Goal: Task Accomplishment & Management: Manage account settings

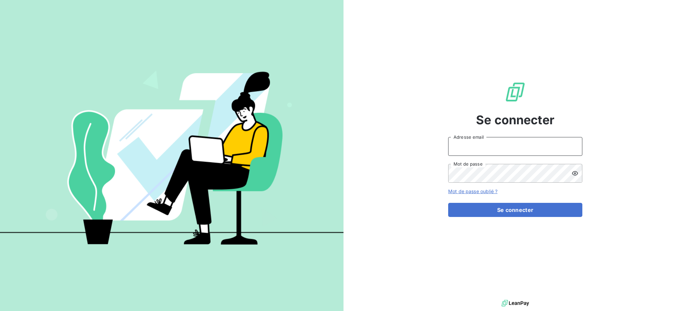
click at [503, 151] on input "Adresse email" at bounding box center [515, 146] width 134 height 19
type input "[PERSON_NAME][EMAIL_ADDRESS][DOMAIN_NAME]"
click at [448, 203] on button "Se connecter" at bounding box center [515, 210] width 134 height 14
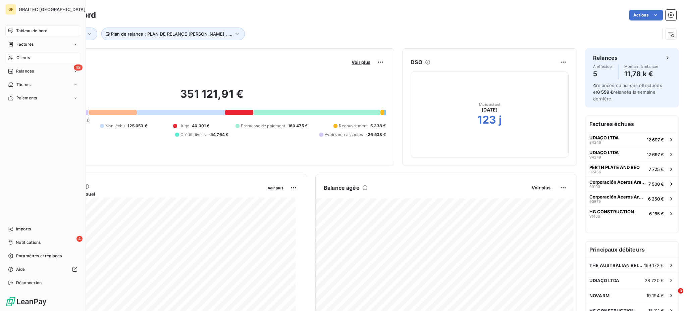
click at [24, 57] on span "Clients" at bounding box center [22, 58] width 13 height 6
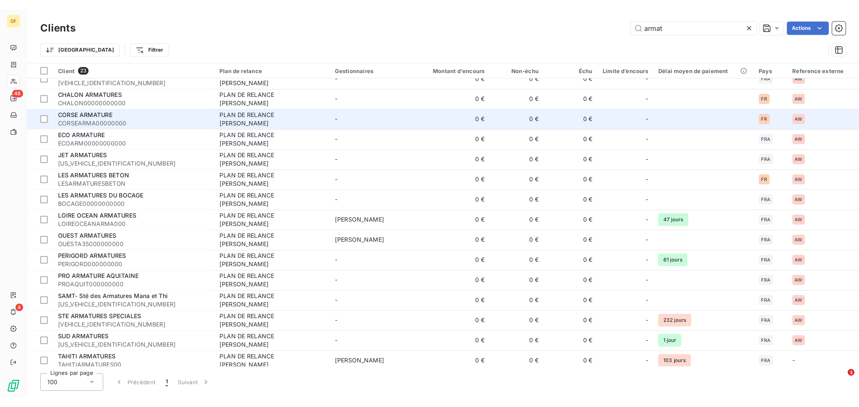
scroll to position [140, 0]
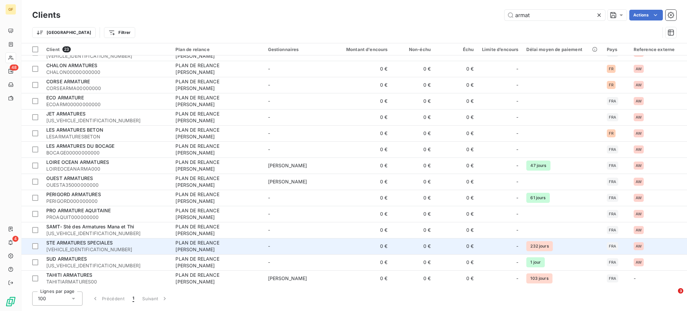
type input "armat"
click at [81, 247] on span "ARMATURESSPE00000" at bounding box center [106, 249] width 121 height 7
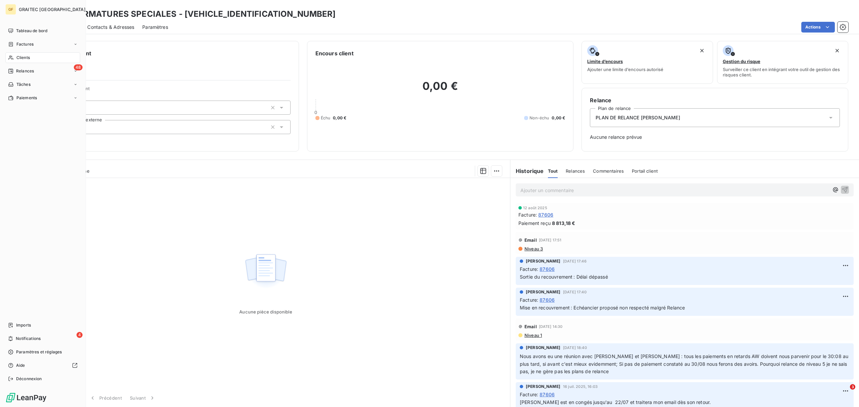
click at [19, 58] on span "Clients" at bounding box center [22, 58] width 13 height 6
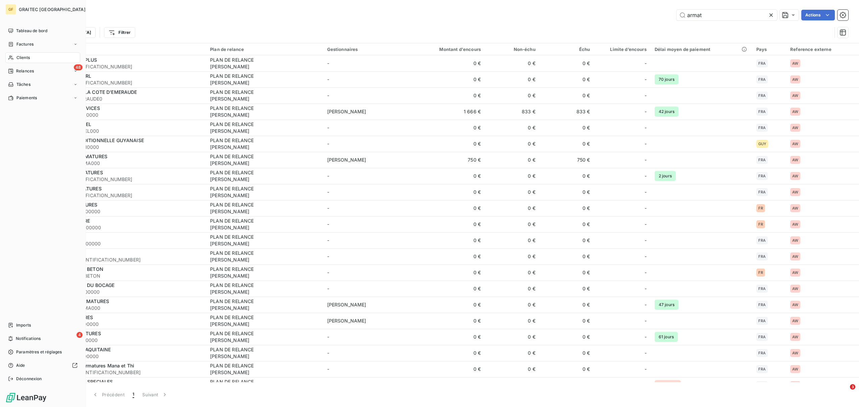
click at [29, 57] on span "Clients" at bounding box center [22, 58] width 13 height 6
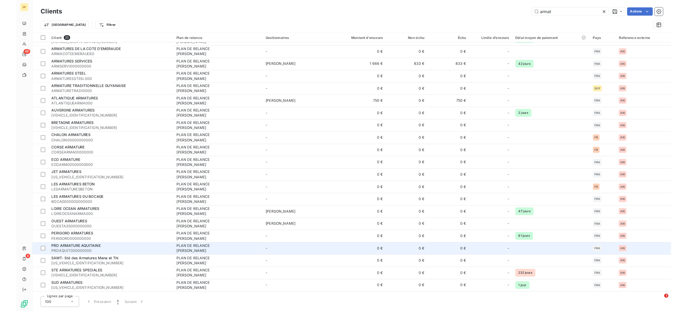
scroll to position [43, 0]
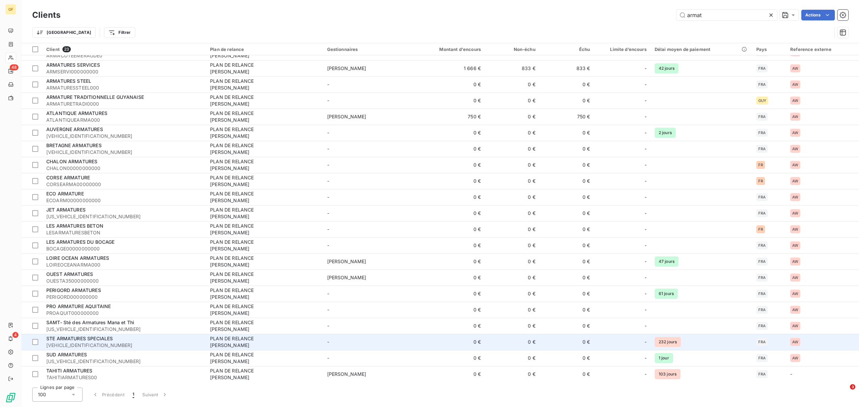
click at [97, 310] on span "ARMATURESSPE00000" at bounding box center [124, 345] width 156 height 7
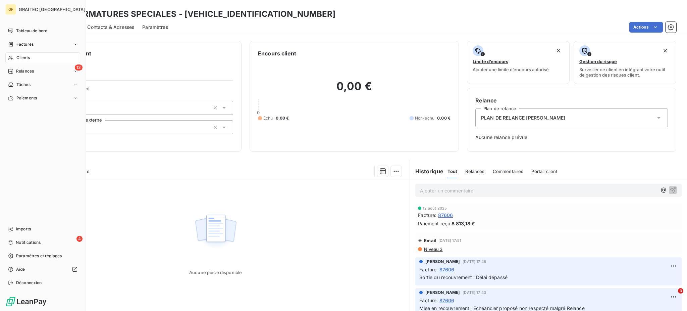
click at [20, 58] on span "Clients" at bounding box center [22, 58] width 13 height 6
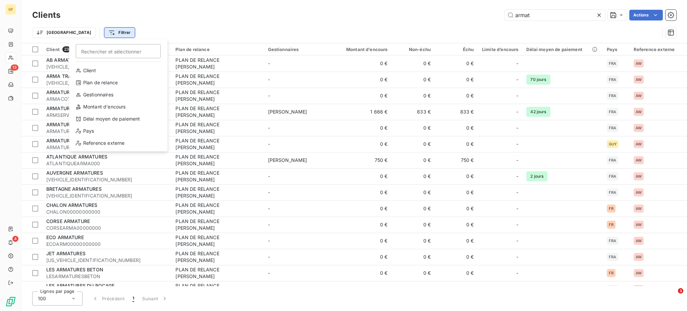
click at [85, 34] on html "GF 13 4 Clients armat Actions Trier Filtrer Rechercher et sélectionner Client P…" at bounding box center [343, 155] width 687 height 311
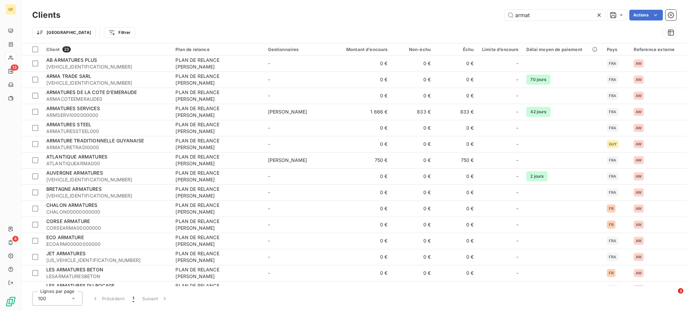
click at [46, 32] on html "GF 13 4 Clients armat Actions Trier Filtrer Client 23 Plan de relance Gestionna…" at bounding box center [343, 155] width 687 height 311
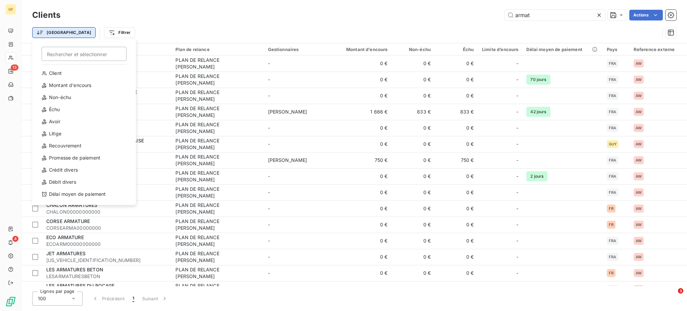
click at [46, 32] on html "GF 13 4 Clients armat Actions Trier Rechercher et sélectionner Client Montant d…" at bounding box center [343, 155] width 687 height 311
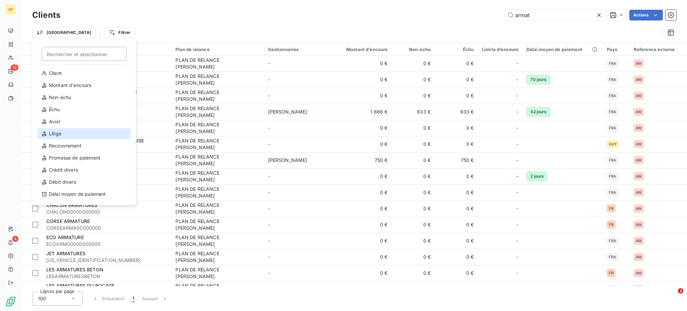
click at [52, 134] on div "Litige" at bounding box center [84, 133] width 93 height 11
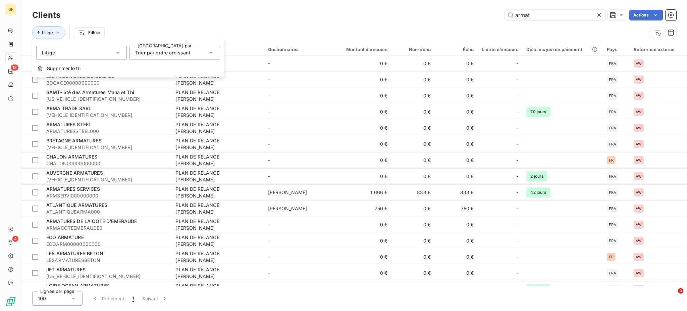
click at [212, 53] on icon at bounding box center [210, 53] width 3 height 2
click at [212, 53] on icon at bounding box center [211, 52] width 3 height 1
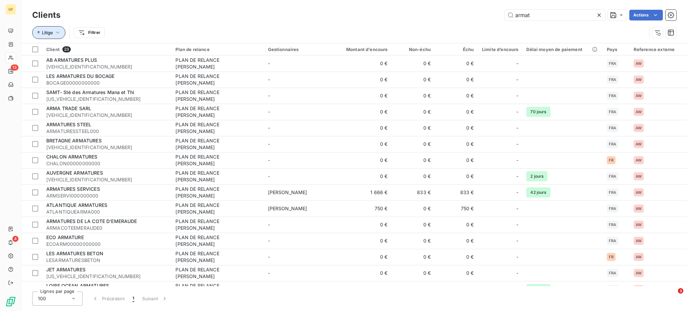
click at [62, 34] on button "Litige" at bounding box center [48, 32] width 33 height 13
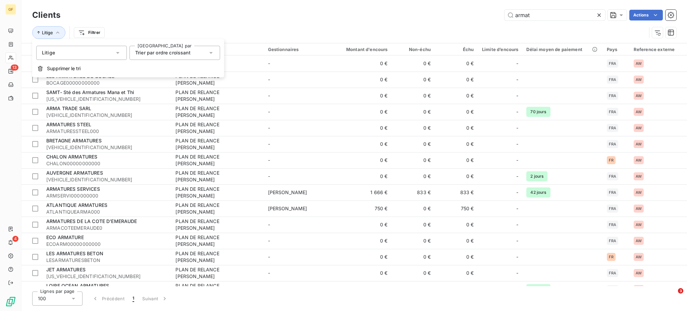
click at [118, 52] on icon at bounding box center [117, 53] width 3 height 2
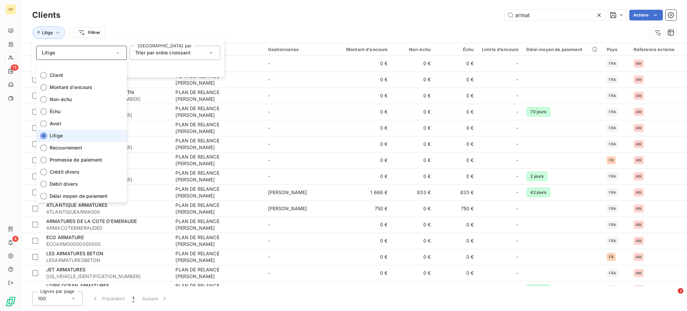
click at [42, 136] on div at bounding box center [43, 135] width 7 height 7
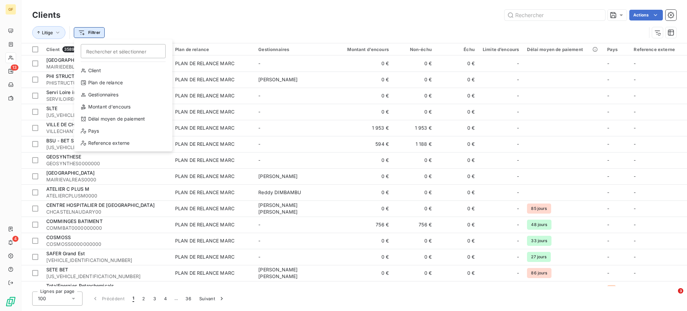
click at [90, 31] on html "GF 13 4 Clients Actions Litige Filtrer Rechercher et sélectionner Client Plan d…" at bounding box center [343, 155] width 687 height 311
click at [117, 84] on div "Plan de relance" at bounding box center [123, 82] width 93 height 11
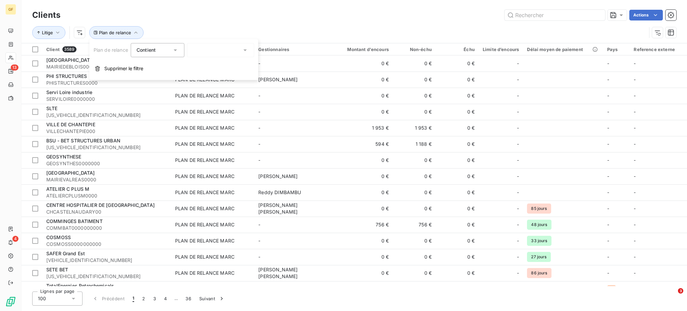
click at [246, 50] on icon at bounding box center [245, 50] width 3 height 2
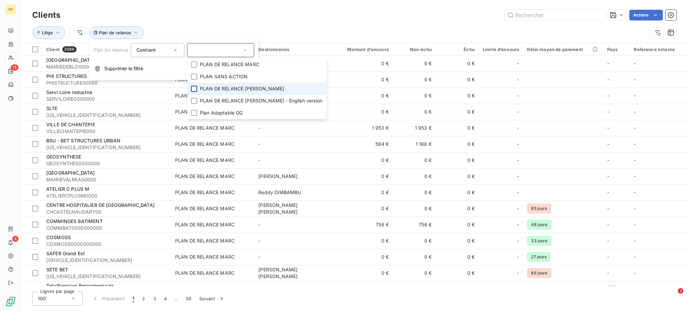
click at [194, 91] on div at bounding box center [194, 89] width 6 height 6
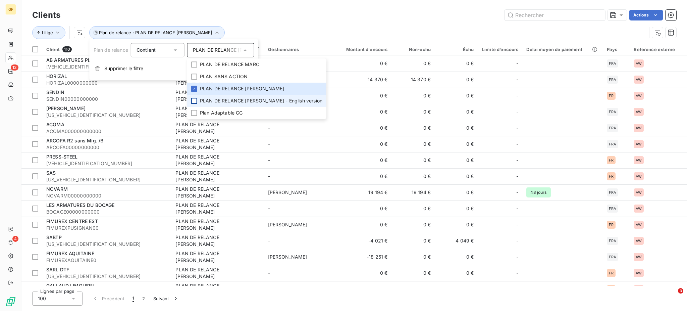
click at [195, 103] on div at bounding box center [194, 101] width 6 height 6
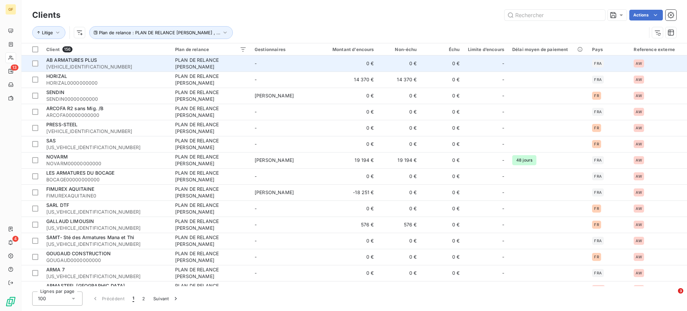
click at [83, 62] on span "AB ARMATURES PLUS" at bounding box center [71, 60] width 51 height 6
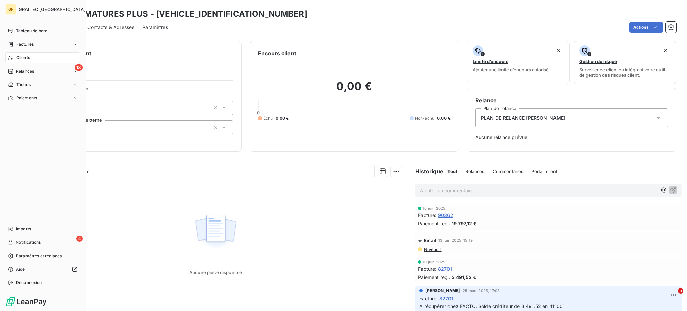
click at [26, 57] on span "Clients" at bounding box center [22, 58] width 13 height 6
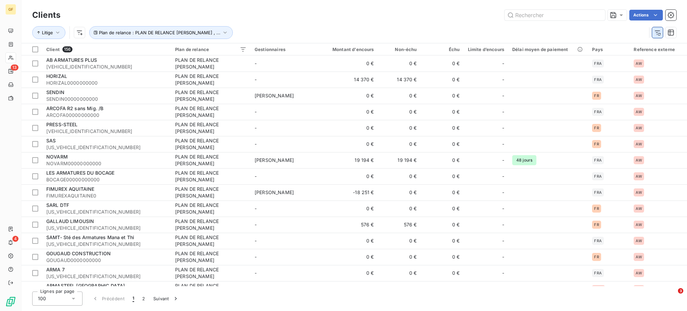
click at [657, 32] on icon "button" at bounding box center [657, 32] width 7 height 7
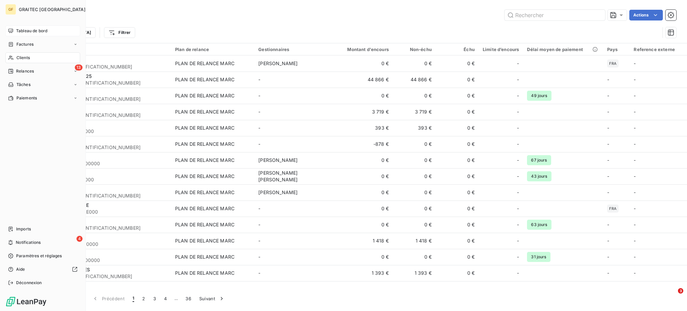
click at [28, 29] on span "Tableau de bord" at bounding box center [31, 31] width 31 height 6
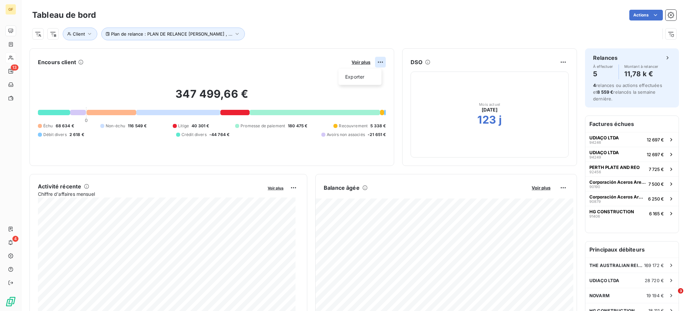
click at [374, 61] on html "GF 13 4 Tableau de bord Actions Plan de relance : PLAN DE RELANCE GERALDINE , .…" at bounding box center [343, 155] width 687 height 311
click at [377, 61] on html "GF 13 4 Tableau de bord Actions Plan de relance : PLAN DE RELANCE GERALDINE , .…" at bounding box center [343, 155] width 687 height 311
click at [39, 37] on html "GF 13 4 Tableau de bord Actions Plan de relance : PLAN DE RELANCE GERALDINE , .…" at bounding box center [343, 155] width 687 height 311
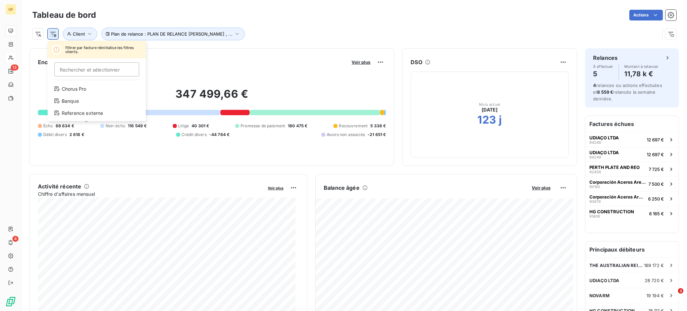
click at [53, 34] on html "GF 13 4 Tableau de bord Actions Filtrer par facture réinitialise les filtres cl…" at bounding box center [343, 155] width 687 height 311
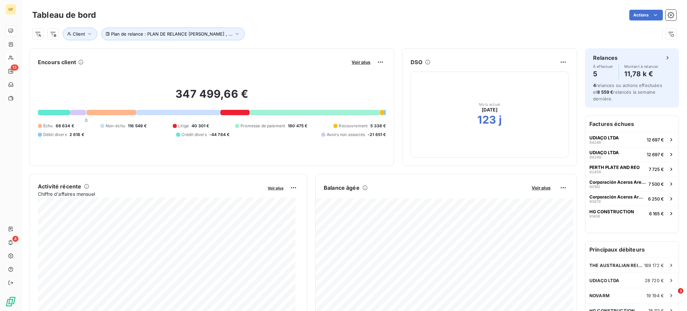
click at [38, 35] on html "GF 13 4 Tableau de bord Actions Plan de relance : PLAN DE RELANCE GERALDINE , .…" at bounding box center [343, 155] width 687 height 311
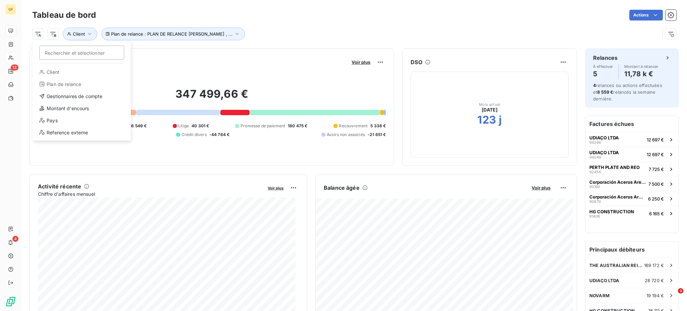
click at [556, 59] on html "GF 13 4 Tableau de bord Actions Rechercher et sélectionner Client Plan de relan…" at bounding box center [343, 155] width 687 height 311
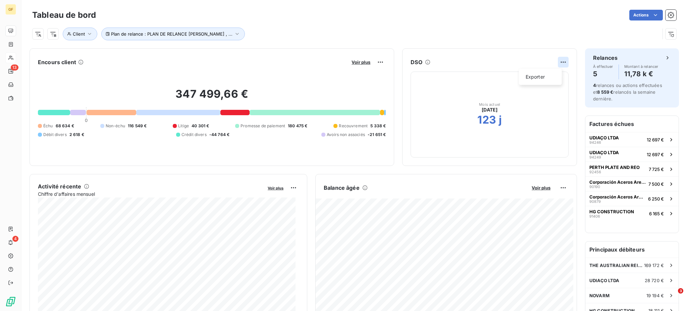
click at [558, 63] on html "GF 13 4 Tableau de bord Actions Plan de relance : PLAN DE RELANCE GERALDINE , .…" at bounding box center [343, 155] width 687 height 311
click at [554, 63] on html "GF 13 4 Tableau de bord Actions Plan de relance : PLAN DE RELANCE GERALDINE , .…" at bounding box center [343, 155] width 687 height 311
click at [376, 60] on html "GF 13 4 Tableau de bord Actions Plan de relance : PLAN DE RELANCE GERALDINE , .…" at bounding box center [343, 155] width 687 height 311
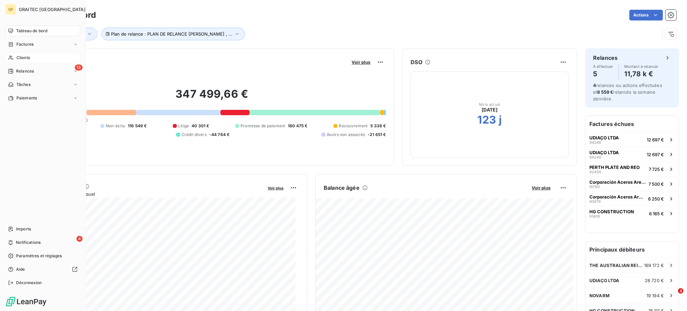
click at [8, 31] on html "GF GRAITEC FRANCE Tableau de bord Factures Clients 13 Relances Tâches Paiements…" at bounding box center [343, 155] width 687 height 311
click at [24, 43] on span "Factures" at bounding box center [24, 44] width 17 height 6
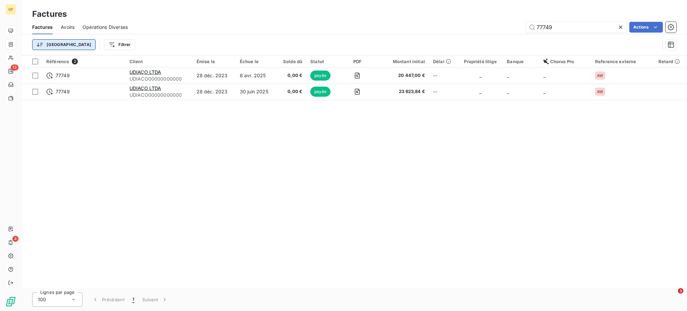
click at [40, 43] on html "GF 13 4 Factures Factures Avoirs Opérations Diverses 77749 Actions Trier Filtre…" at bounding box center [343, 155] width 687 height 311
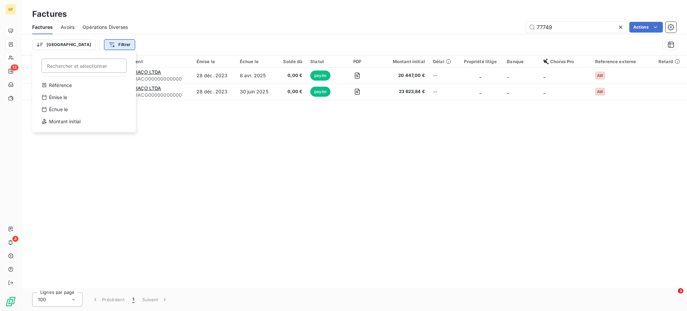
click at [96, 43] on html "GF 13 4 Factures Factures Avoirs Opérations Diverses 77749 Actions Trier Recher…" at bounding box center [343, 155] width 687 height 311
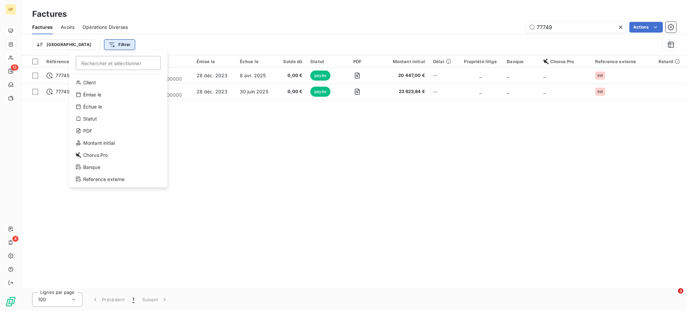
click at [90, 45] on html "GF 13 4 Factures Factures Avoirs Opérations Diverses 77749 Actions Trier Filtre…" at bounding box center [343, 155] width 687 height 311
click at [87, 117] on div "Statut" at bounding box center [118, 118] width 93 height 11
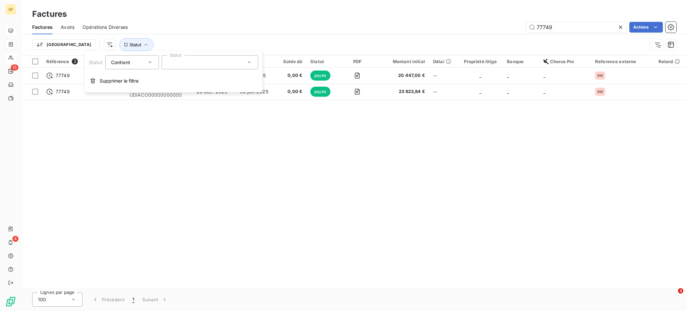
click at [248, 63] on icon at bounding box center [249, 62] width 7 height 7
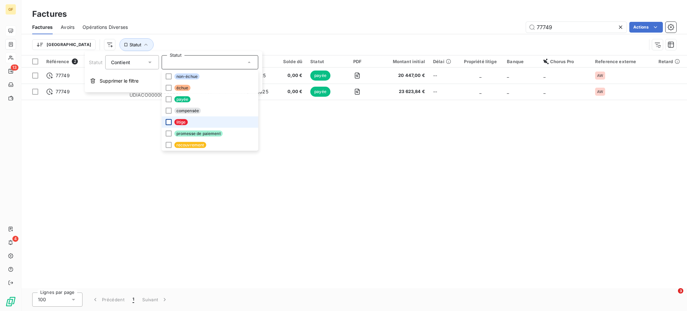
click at [166, 121] on div at bounding box center [169, 122] width 6 height 6
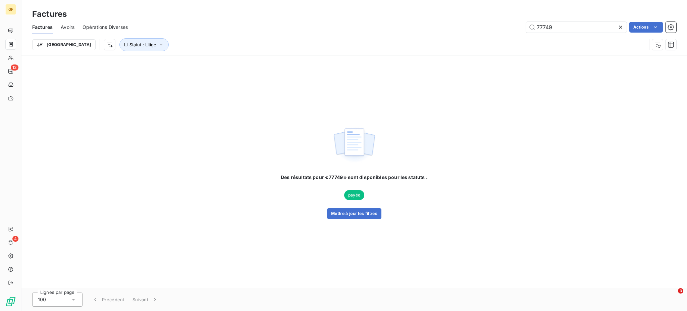
drag, startPoint x: 565, startPoint y: 30, endPoint x: 521, endPoint y: 42, distance: 45.4
click at [522, 42] on div "Factures Avoirs Opérations Diverses 77749 Actions Trier Statut : Litige" at bounding box center [354, 37] width 666 height 35
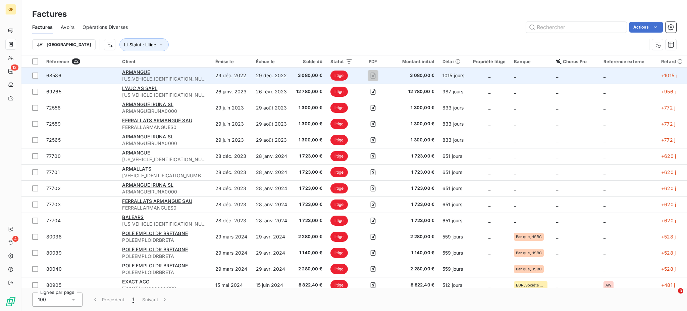
click at [159, 73] on div "ARMANGUE" at bounding box center [164, 72] width 85 height 7
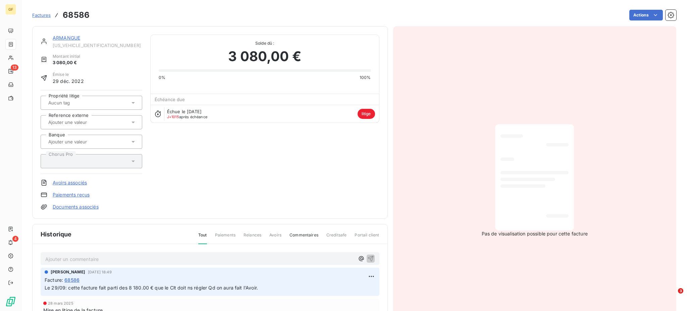
click at [37, 16] on span "Factures" at bounding box center [41, 14] width 18 height 5
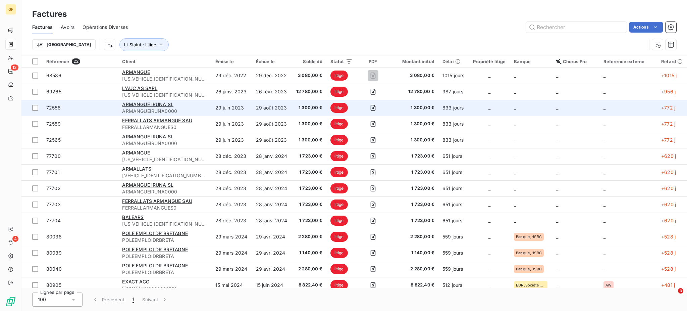
click at [225, 107] on td "29 juin 2023" at bounding box center [231, 108] width 41 height 16
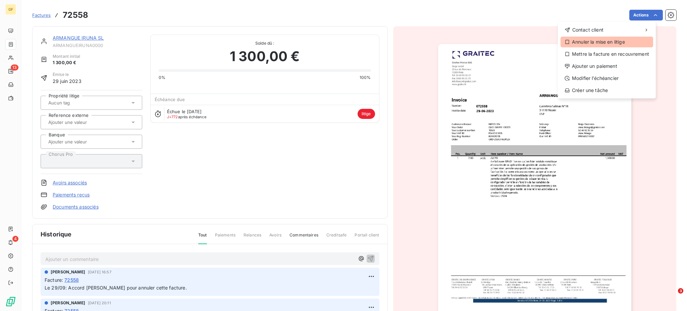
click at [620, 44] on div "Annuler la mise en litige" at bounding box center [607, 42] width 93 height 11
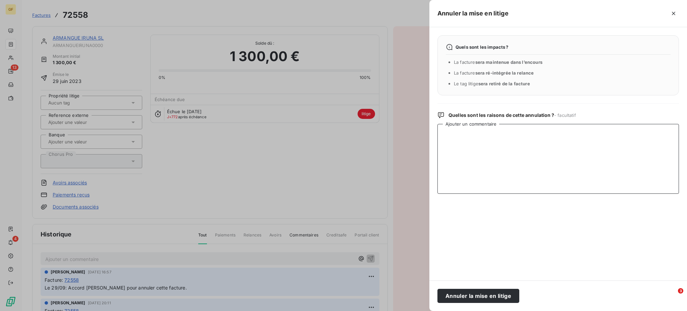
click at [453, 138] on textarea "Ajouter un commentaire" at bounding box center [558, 159] width 242 height 70
drag, startPoint x: 440, startPoint y: 134, endPoint x: 544, endPoint y: 134, distance: 103.3
click at [544, 134] on textarea "aNNUL2E pAR AVOIR 94210" at bounding box center [558, 159] width 242 height 70
type textarea "Annulée par AV94210"
click at [486, 297] on button "Annuler la mise en litige" at bounding box center [478, 296] width 82 height 14
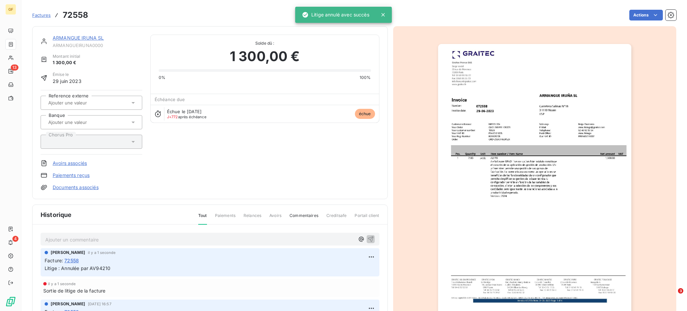
click at [38, 14] on span "Factures" at bounding box center [41, 14] width 18 height 5
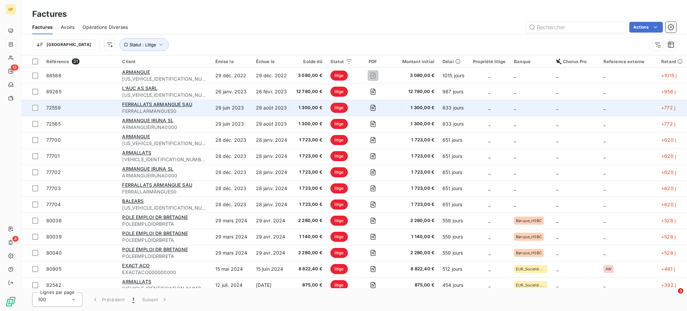
click at [164, 108] on span "FERRALLARMANGUES0" at bounding box center [164, 111] width 85 height 7
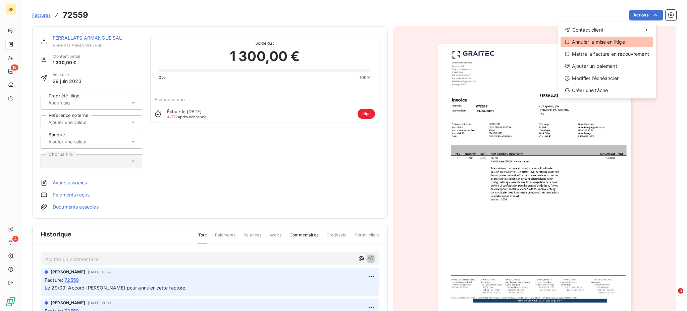
click at [611, 40] on div "Annuler la mise en litige" at bounding box center [607, 42] width 93 height 11
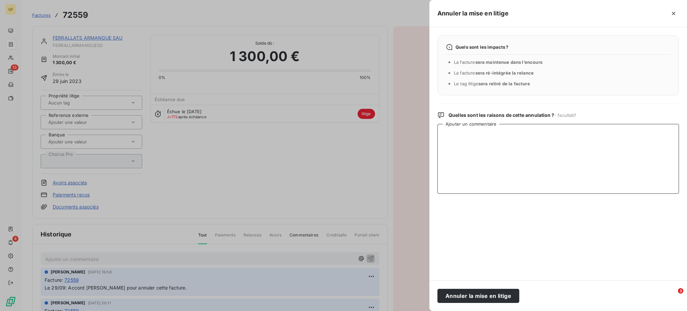
click at [458, 133] on textarea "Ajouter un commentaire" at bounding box center [558, 159] width 242 height 70
type textarea "Annulée par AV94211"
click at [464, 294] on button "Annuler la mise en litige" at bounding box center [478, 296] width 82 height 14
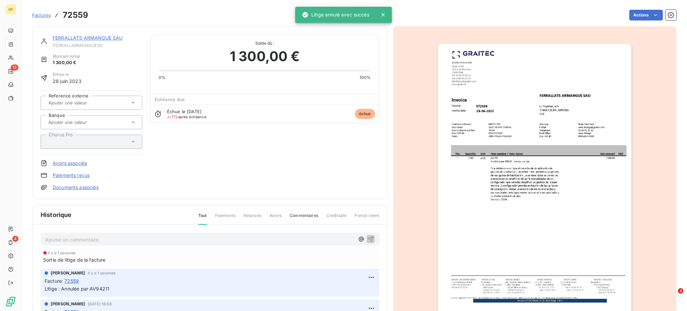
click at [38, 15] on span "Factures" at bounding box center [41, 14] width 18 height 5
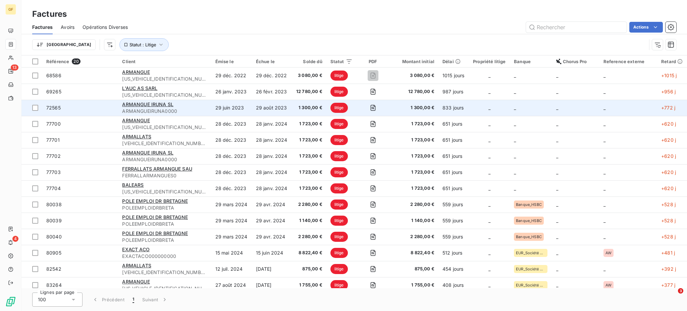
click at [296, 105] on span "1 300,00 €" at bounding box center [309, 107] width 27 height 7
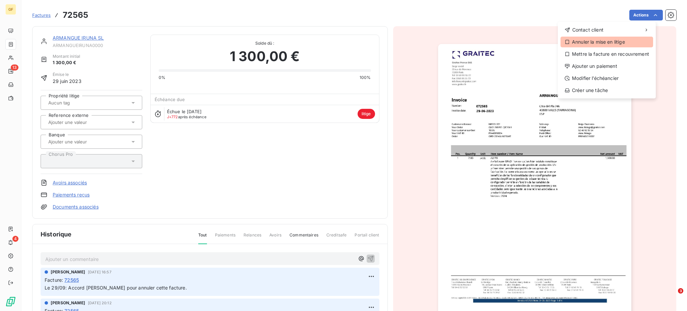
click at [608, 44] on div "Annuler la mise en litige" at bounding box center [607, 42] width 93 height 11
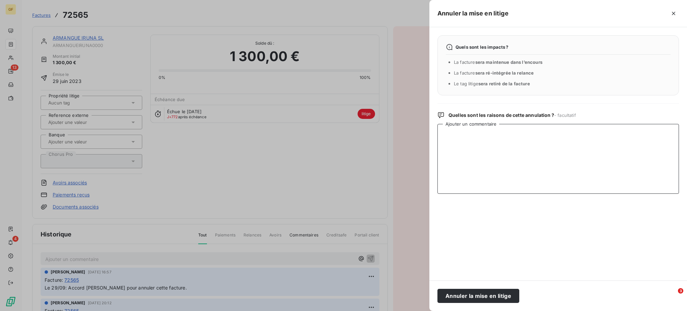
click at [481, 139] on textarea "Ajouter un commentaire" at bounding box center [558, 159] width 242 height 70
type textarea "Annulée par AV94213"
click at [475, 295] on button "Annuler la mise en litige" at bounding box center [478, 296] width 82 height 14
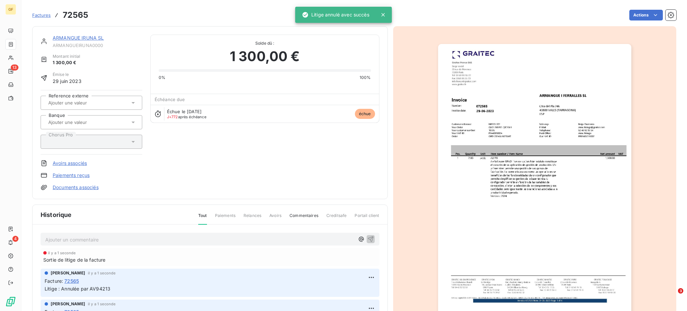
click at [41, 14] on span "Factures" at bounding box center [41, 14] width 18 height 5
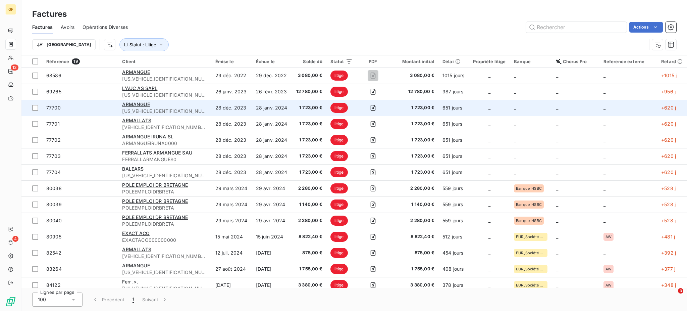
click at [260, 107] on td "28 janv. 2024" at bounding box center [272, 108] width 40 height 16
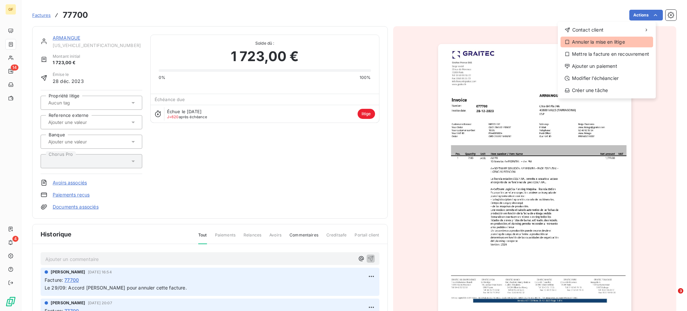
click at [576, 41] on div "Annuler la mise en litige" at bounding box center [607, 42] width 93 height 11
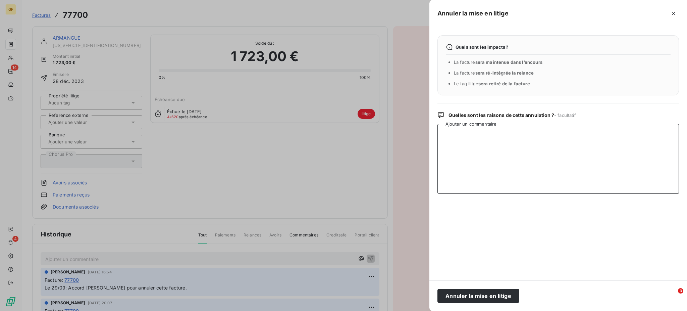
click at [448, 138] on textarea "Ajouter un commentaire" at bounding box center [558, 159] width 242 height 70
type textarea "Annulée par AV94202"
click at [483, 298] on button "Annuler la mise en litige" at bounding box center [478, 296] width 82 height 14
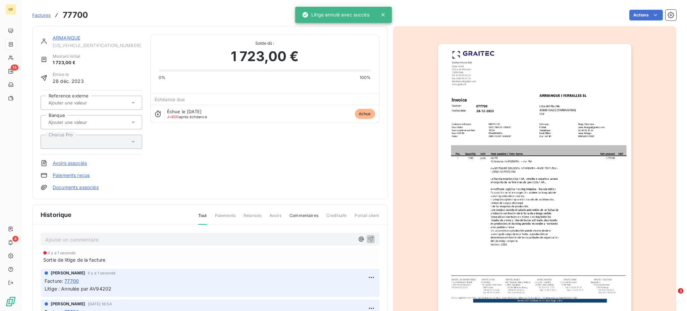
click at [35, 13] on span "Factures" at bounding box center [41, 14] width 18 height 5
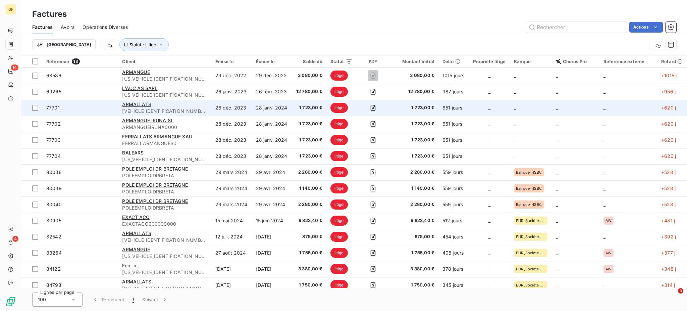
click at [300, 109] on span "1 723,00 €" at bounding box center [309, 107] width 27 height 7
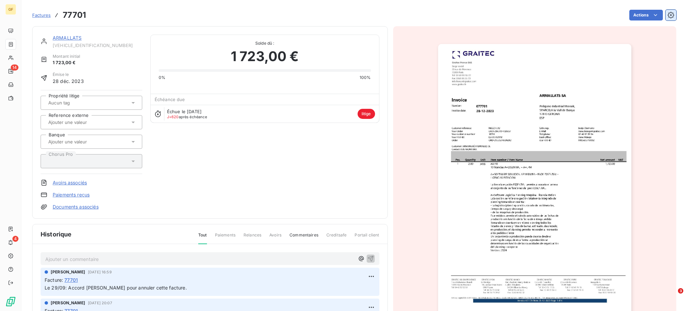
click at [668, 13] on icon "button" at bounding box center [671, 15] width 7 height 7
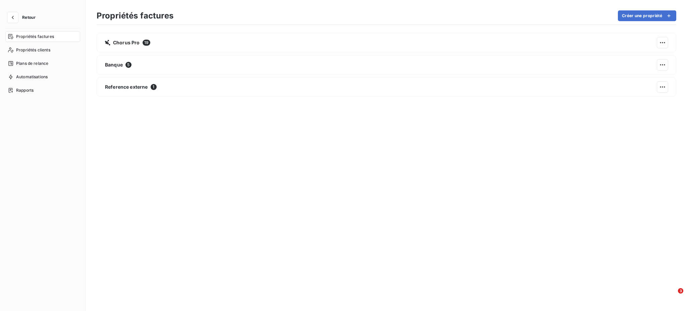
click at [24, 19] on span "Retour" at bounding box center [28, 17] width 13 height 4
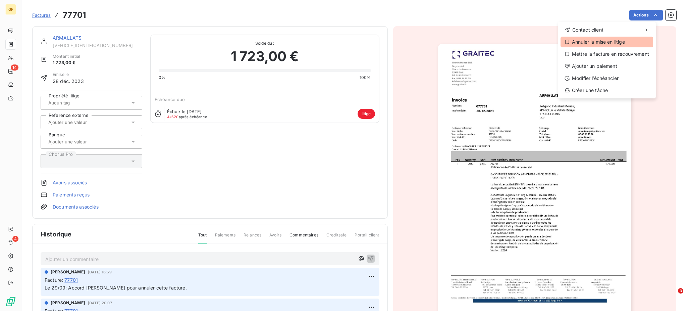
click at [596, 42] on div "Annuler la mise en litige" at bounding box center [607, 42] width 93 height 11
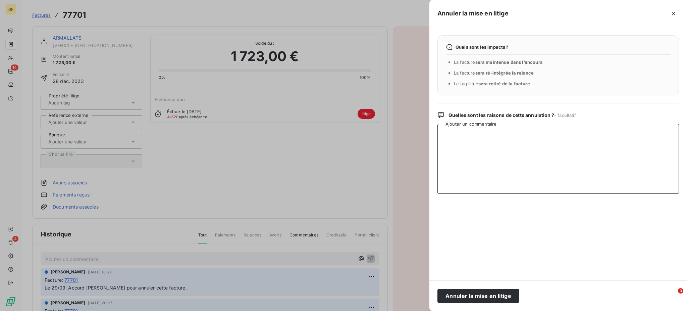
click at [442, 137] on textarea "Ajouter un commentaire" at bounding box center [558, 159] width 242 height 70
type textarea "Annulée par AV94205"
click at [474, 293] on button "Annuler la mise en litige" at bounding box center [478, 296] width 82 height 14
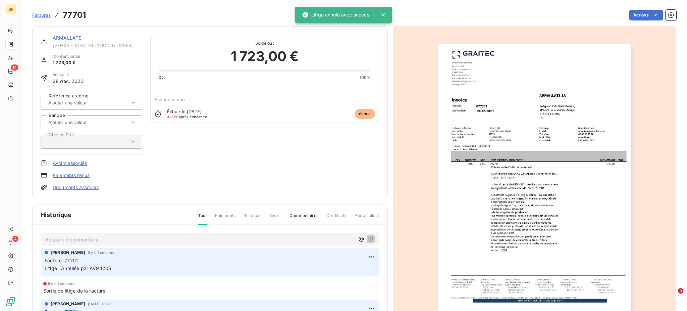
click at [43, 12] on link "Factures" at bounding box center [41, 15] width 18 height 7
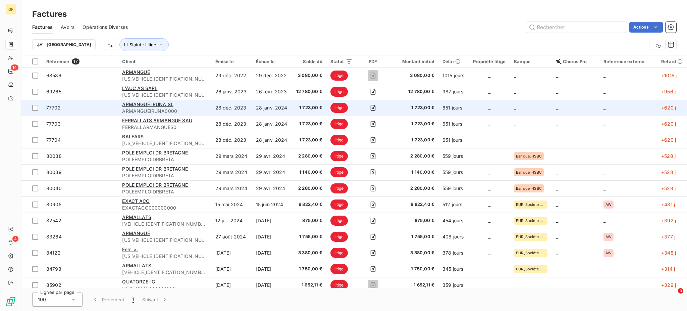
click at [307, 109] on span "1 723,00 €" at bounding box center [309, 107] width 27 height 7
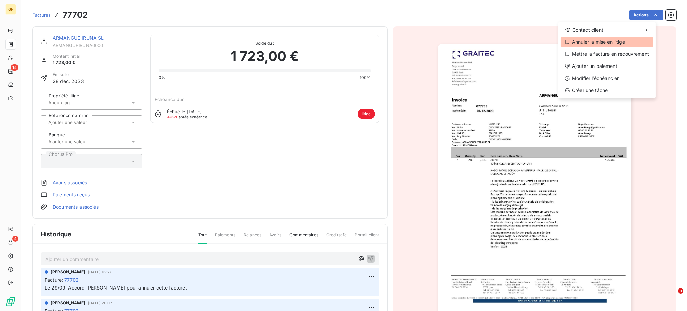
click at [613, 41] on div "Annuler la mise en litige" at bounding box center [607, 42] width 93 height 11
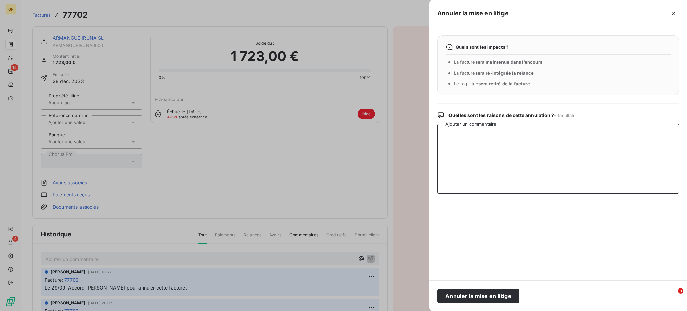
click at [459, 134] on textarea "Ajouter un commentaire" at bounding box center [558, 159] width 242 height 70
type textarea "Annulée par AV94206"
click at [473, 296] on button "Annuler la mise en litige" at bounding box center [478, 296] width 82 height 14
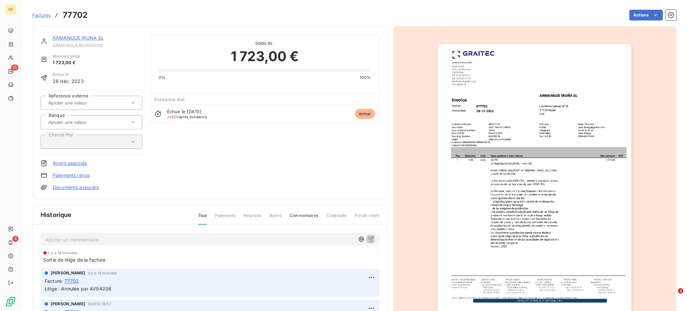
click at [43, 14] on span "Factures" at bounding box center [41, 14] width 18 height 5
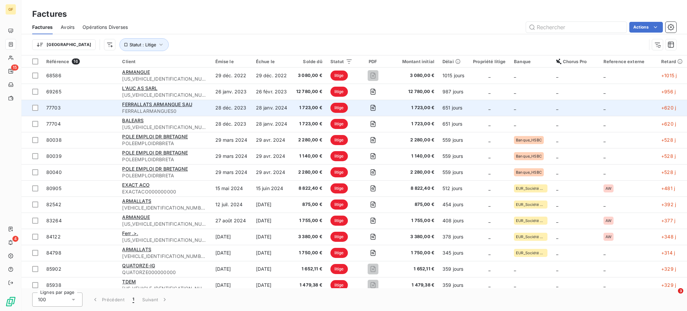
click at [282, 109] on td "28 janv. 2024" at bounding box center [272, 108] width 40 height 16
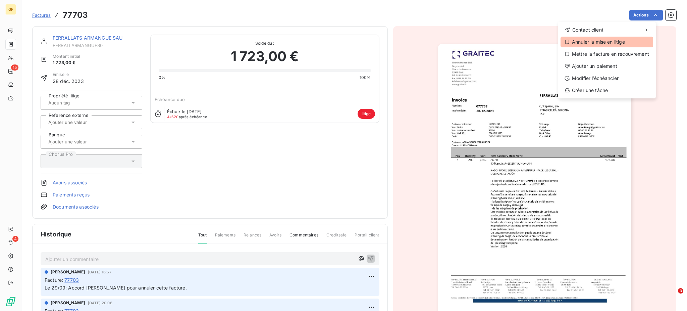
click at [593, 41] on div "Annuler la mise en litige" at bounding box center [607, 42] width 93 height 11
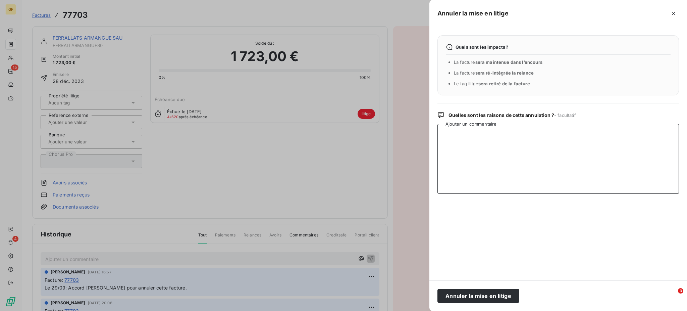
click at [449, 133] on textarea "Ajouter un commentaire" at bounding box center [558, 159] width 242 height 70
type textarea "Annulée par AV94207"
click at [474, 300] on button "Annuler la mise en litige" at bounding box center [478, 296] width 82 height 14
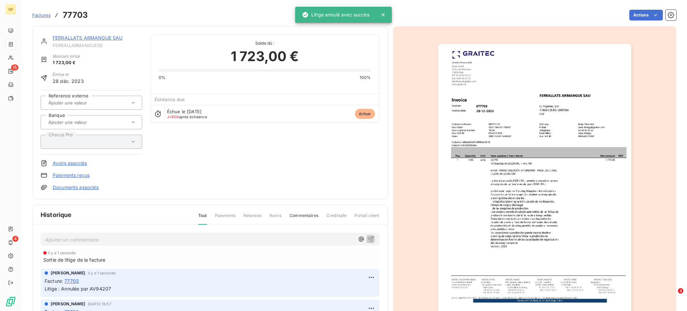
click at [38, 12] on link "Factures" at bounding box center [41, 15] width 18 height 7
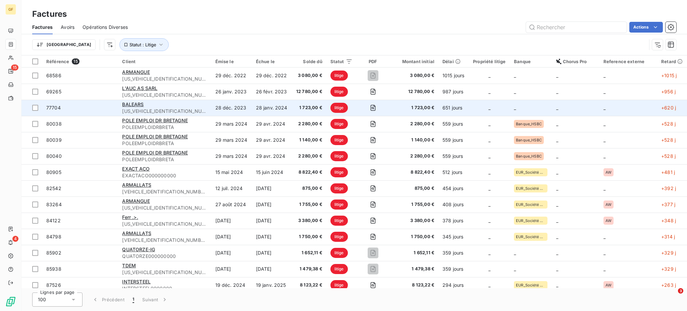
click at [164, 107] on div "BALEARS" at bounding box center [164, 104] width 85 height 7
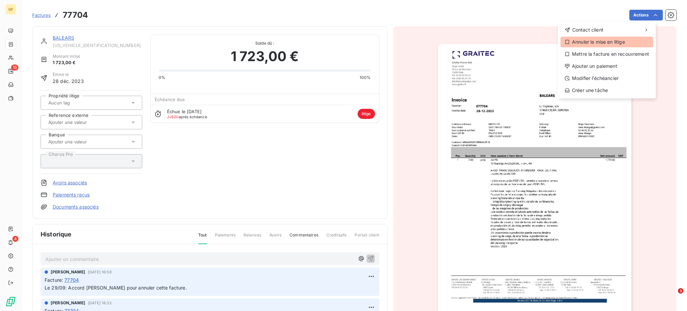
click at [598, 41] on div "Annuler la mise en litige" at bounding box center [607, 42] width 93 height 11
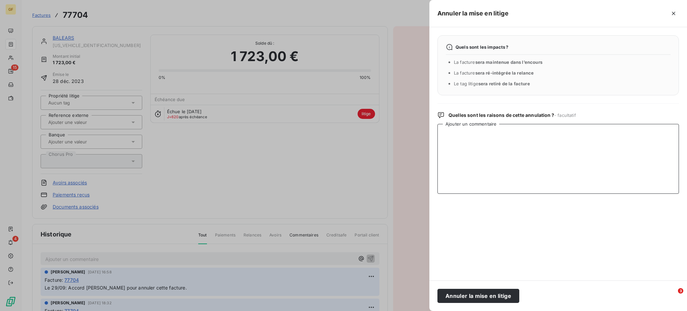
click at [452, 137] on textarea "Ajouter un commentaire" at bounding box center [558, 159] width 242 height 70
type textarea "Annulée par AV94208"
click at [489, 296] on button "Annuler la mise en litige" at bounding box center [478, 296] width 82 height 14
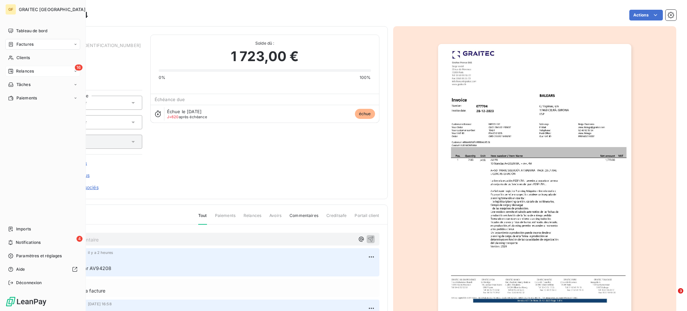
click at [22, 68] on span "Relances" at bounding box center [25, 71] width 18 height 6
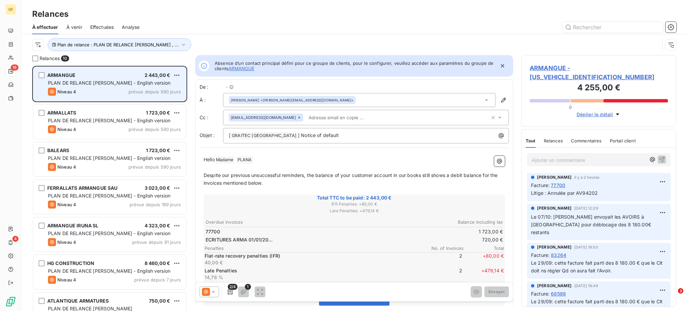
scroll to position [7, 7]
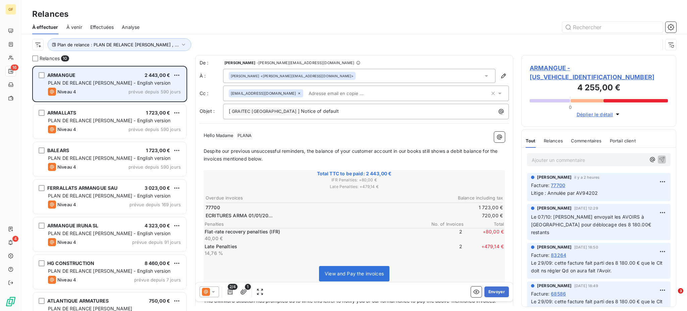
click at [100, 77] on div "ARMANGUE 2 443,00 €" at bounding box center [114, 75] width 133 height 6
click at [131, 86] on div "PLAN DE RELANCE [PERSON_NAME] - English version" at bounding box center [114, 83] width 133 height 7
click at [122, 82] on span "PLAN DE RELANCE [PERSON_NAME] - English version" at bounding box center [109, 83] width 122 height 6
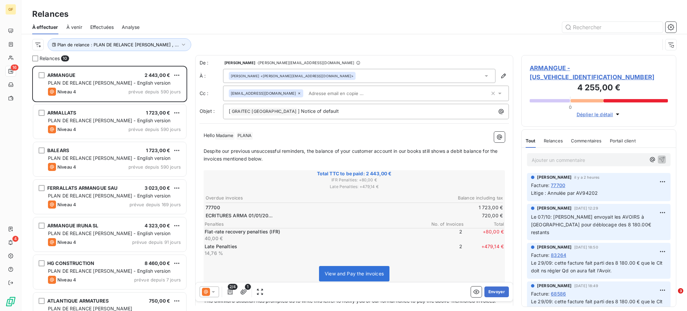
click at [483, 75] on icon at bounding box center [486, 75] width 7 height 7
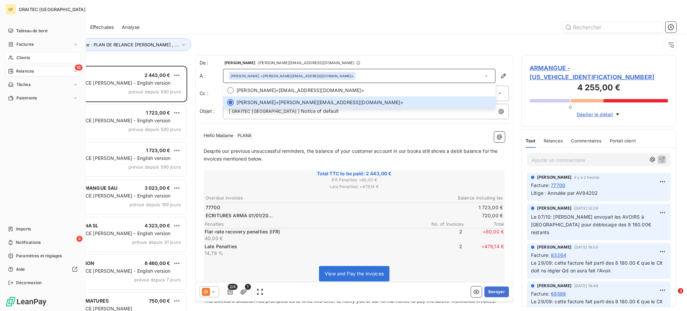
click at [24, 56] on span "Clients" at bounding box center [22, 58] width 13 height 6
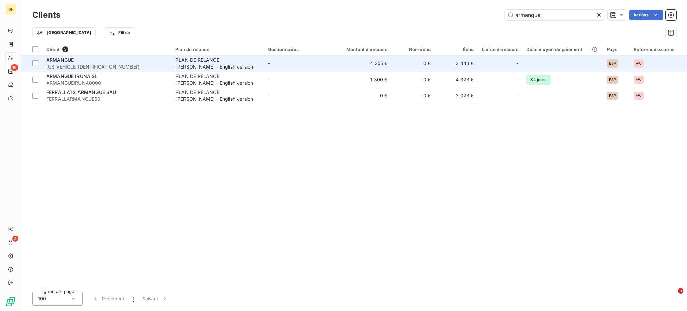
type input "armangue"
click at [124, 67] on span "ARMANGUE000000000" at bounding box center [106, 66] width 121 height 7
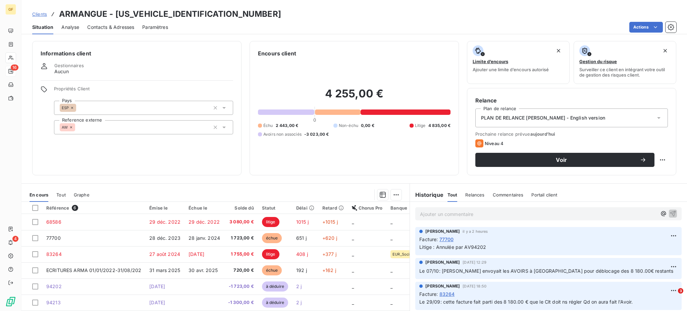
click at [106, 25] on span "Contacts & Adresses" at bounding box center [110, 27] width 47 height 7
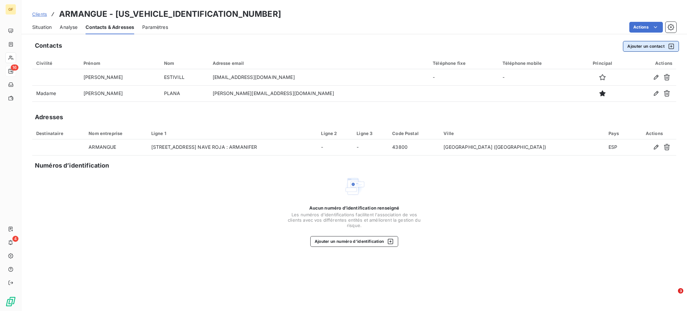
click at [637, 44] on button "Ajouter un contact" at bounding box center [651, 46] width 56 height 11
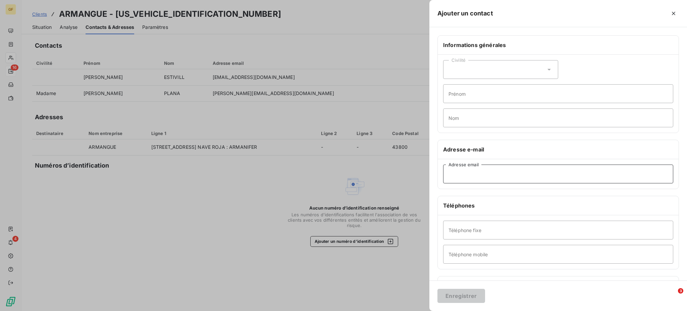
click at [459, 175] on input "Adresse email" at bounding box center [558, 173] width 230 height 19
paste input "[EMAIL_ADDRESS][DOMAIN_NAME]"
type input "[EMAIL_ADDRESS][DOMAIN_NAME]"
click at [547, 69] on icon at bounding box center [548, 70] width 3 height 2
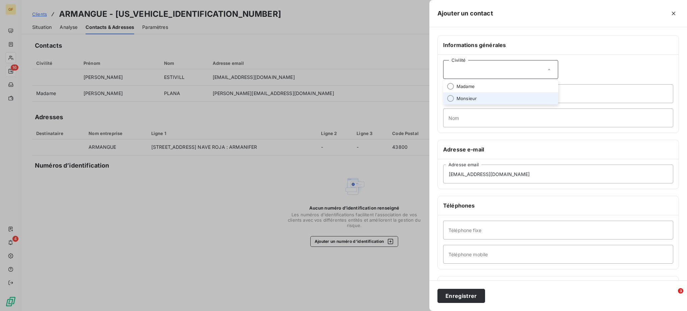
click at [467, 96] on span "Monsieur" at bounding box center [467, 98] width 20 height 6
paste input "[EMAIL_ADDRESS][DOMAIN_NAME]"
click at [450, 95] on input "[EMAIL_ADDRESS][DOMAIN_NAME]" at bounding box center [558, 93] width 230 height 19
click at [458, 95] on input "Sergi@armangue.net" at bounding box center [558, 93] width 230 height 19
drag, startPoint x: 460, startPoint y: 94, endPoint x: 516, endPoint y: 93, distance: 56.0
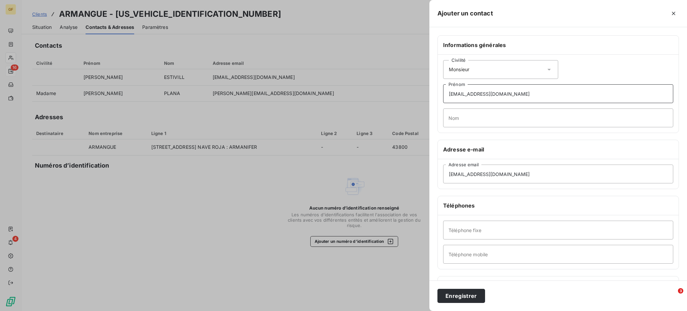
click at [516, 93] on input "Sergi@armangue.net" at bounding box center [558, 93] width 230 height 19
type input "Sergi"
paste input "[EMAIL_ADDRESS][DOMAIN_NAME]"
drag, startPoint x: 506, startPoint y: 117, endPoint x: 434, endPoint y: 117, distance: 71.8
click at [434, 117] on div "Informations générales Civilité Monsieur Sergi Prénom sergi@armangue.net Nom Ad…" at bounding box center [558, 184] width 258 height 298
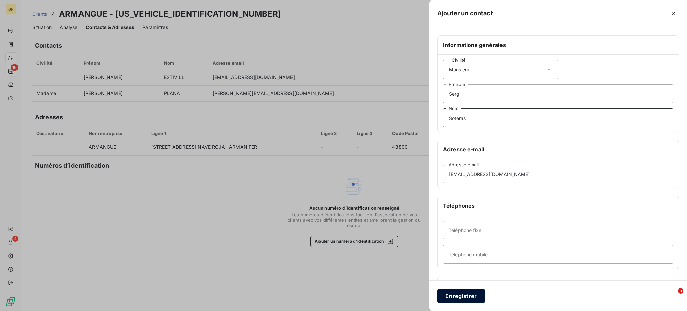
type input "Soteras"
click at [457, 299] on button "Enregistrer" at bounding box center [461, 296] width 48 height 14
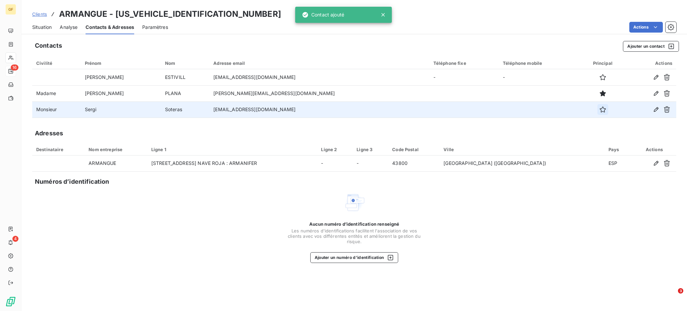
click at [599, 108] on icon "button" at bounding box center [602, 109] width 7 height 7
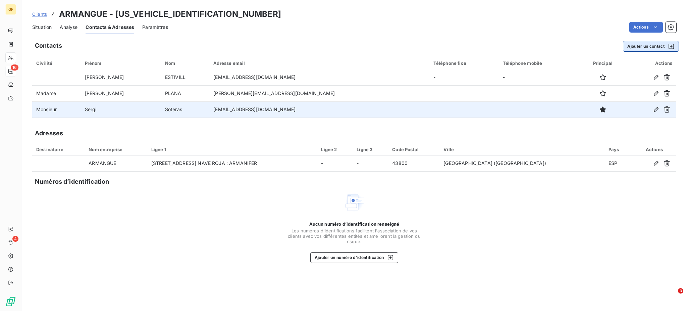
click at [639, 45] on button "Ajouter un contact" at bounding box center [651, 46] width 56 height 11
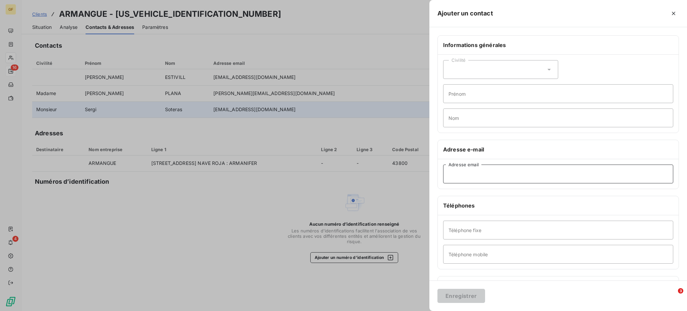
click at [451, 171] on input "Adresse email" at bounding box center [558, 173] width 230 height 19
paste input "miquelangel.r@armangue.net"
type input "miquelangel.r@armangue.net"
click at [546, 68] on icon at bounding box center [549, 69] width 7 height 7
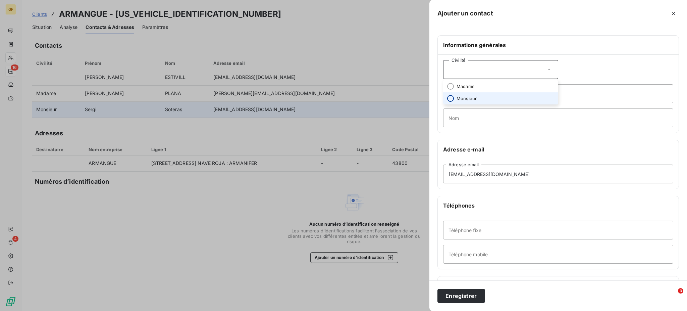
click at [452, 100] on input "radio" at bounding box center [450, 98] width 7 height 7
paste input "miquelangel.r@armangue.net"
click at [452, 95] on input "miquelangel.r@armangue.net" at bounding box center [558, 93] width 230 height 19
click at [465, 94] on input "Miquelangel.r@armangue.net" at bounding box center [558, 93] width 230 height 19
drag, startPoint x: 464, startPoint y: 95, endPoint x: 530, endPoint y: 102, distance: 66.8
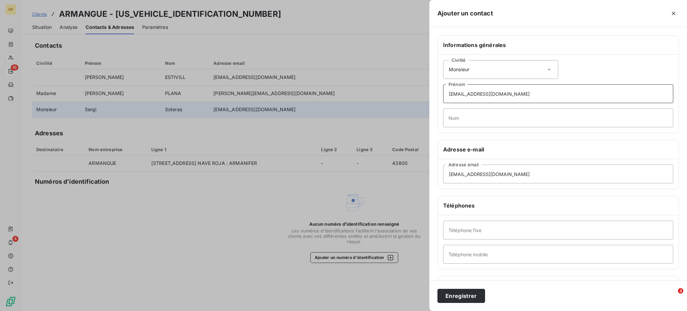
click at [530, 102] on input "Miquelangel.r@armangue.net" at bounding box center [558, 93] width 230 height 19
type input "Miquel"
click at [453, 114] on input "Nom" at bounding box center [558, 117] width 230 height 19
type input "Angel"
click at [454, 295] on button "Enregistrer" at bounding box center [461, 296] width 48 height 14
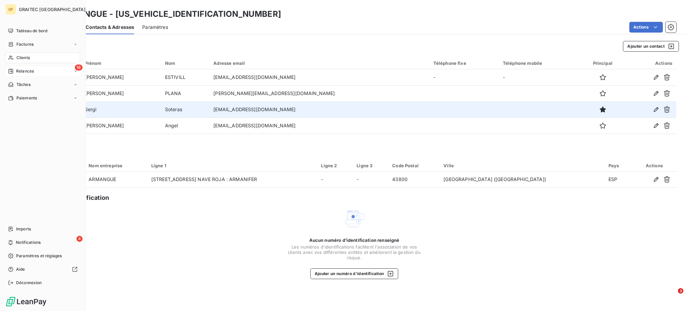
click at [24, 71] on span "Relances" at bounding box center [25, 71] width 18 height 6
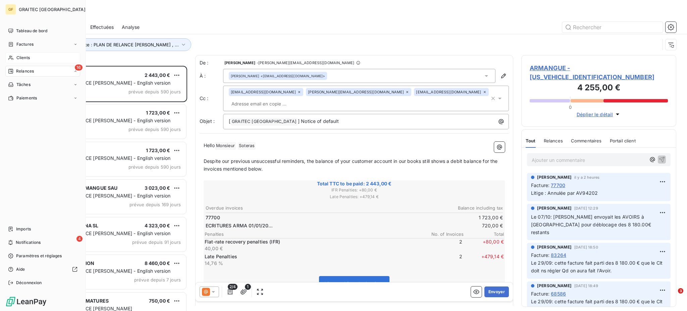
scroll to position [238, 148]
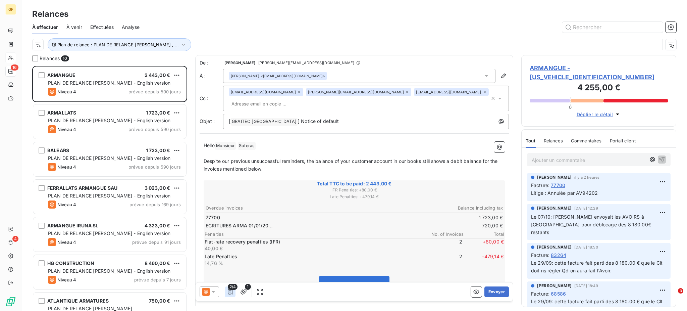
click at [231, 293] on icon "button" at bounding box center [230, 291] width 7 height 7
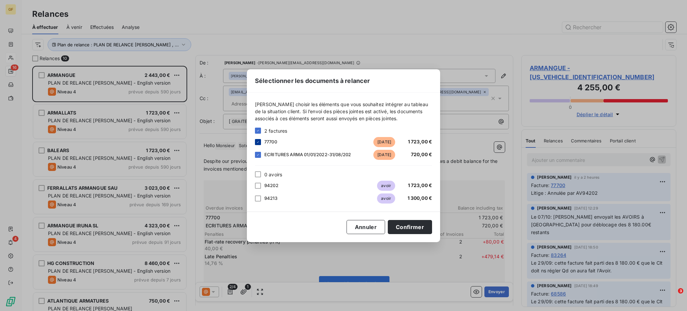
click at [256, 141] on icon at bounding box center [258, 142] width 4 height 4
click at [411, 224] on button "Confirmer" at bounding box center [410, 227] width 44 height 14
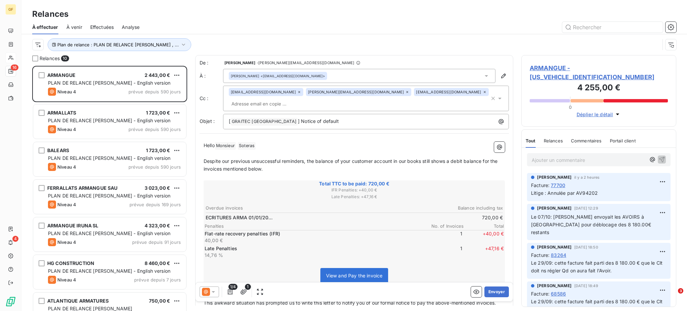
click at [297, 92] on icon at bounding box center [299, 92] width 4 height 4
click at [233, 294] on icon "button" at bounding box center [230, 291] width 7 height 7
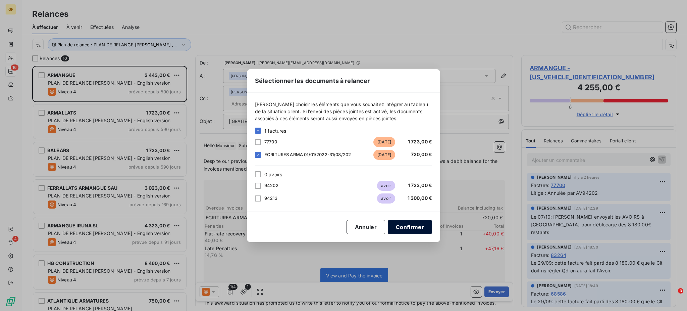
click at [409, 224] on button "Confirmer" at bounding box center [410, 227] width 44 height 14
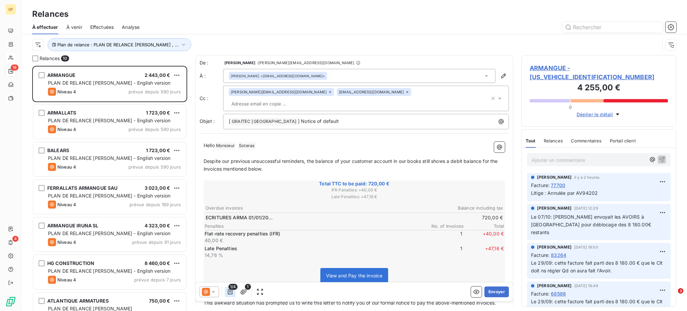
click at [232, 291] on icon "button" at bounding box center [230, 291] width 5 height 5
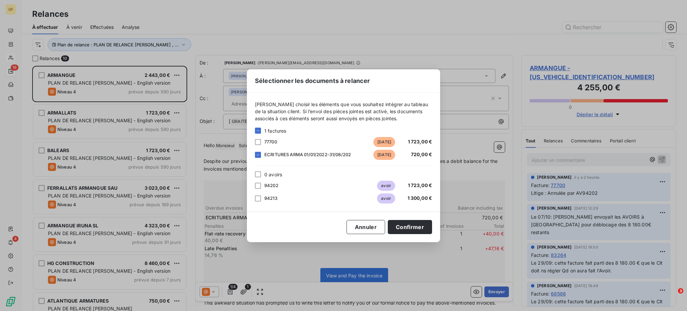
click at [278, 154] on span "ECRITURES ARMA 01/01/2022-31/08/202" at bounding box center [307, 154] width 87 height 5
click at [264, 156] on div "ECRITURES ARMA 01/01/2022-31/08/202 il y a 163 jours 720,00 €" at bounding box center [343, 155] width 177 height 10
click at [266, 155] on span "ECRITURES ARMA 01/01/2022-31/08/202" at bounding box center [307, 154] width 87 height 5
click at [353, 153] on div "ECRITURES ARMA 01/01/2022-31/08/202" at bounding box center [317, 154] width 106 height 7
drag, startPoint x: 352, startPoint y: 156, endPoint x: 294, endPoint y: 147, distance: 58.7
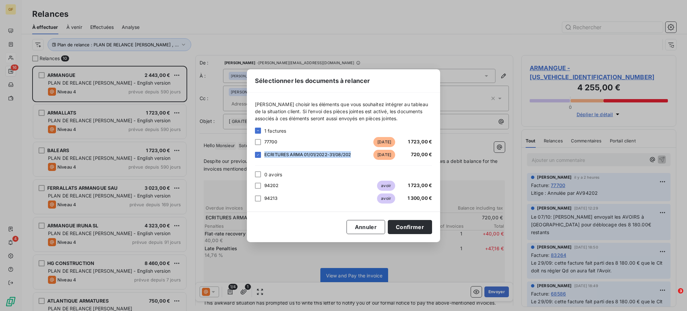
click at [263, 154] on div "ECRITURES ARMA 01/01/2022-31/08/202 il y a 163 jours 720,00 €" at bounding box center [343, 155] width 177 height 10
click at [362, 224] on button "Annuler" at bounding box center [366, 227] width 39 height 14
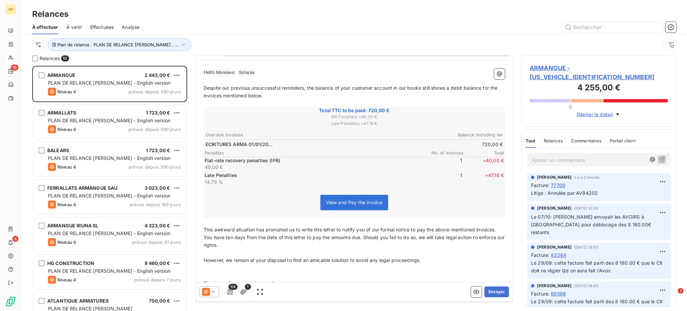
scroll to position [90, 0]
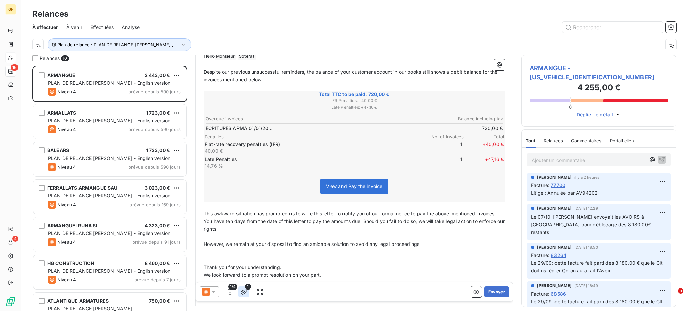
click at [242, 294] on icon "button" at bounding box center [243, 291] width 7 height 7
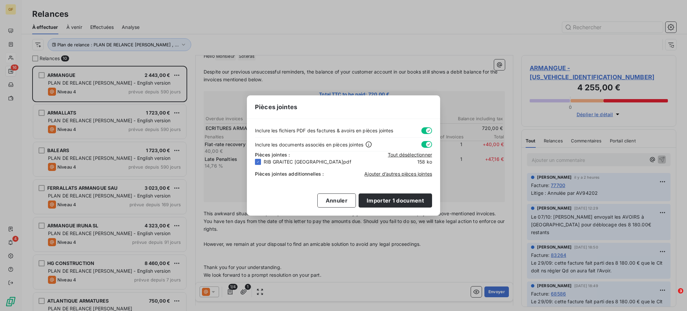
click at [397, 170] on div "Ajouter d’autres pièces jointes" at bounding box center [398, 173] width 68 height 7
click at [399, 172] on span "Ajouter d’autres pièces jointes" at bounding box center [398, 174] width 68 height 6
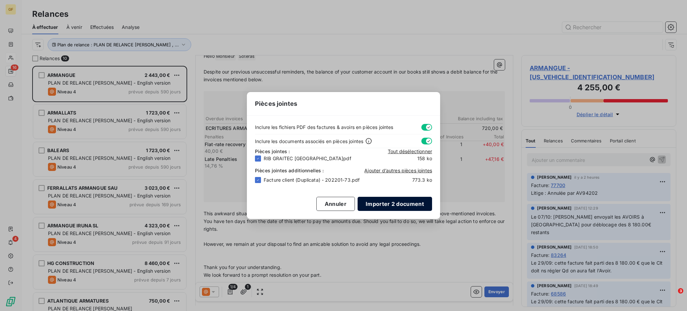
click at [395, 203] on button "Importer 2 document" at bounding box center [395, 204] width 74 height 14
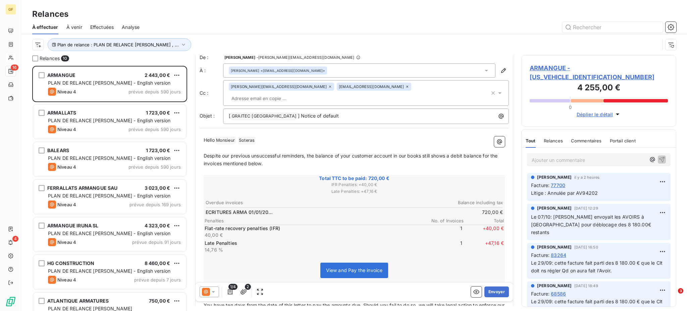
scroll to position [0, 0]
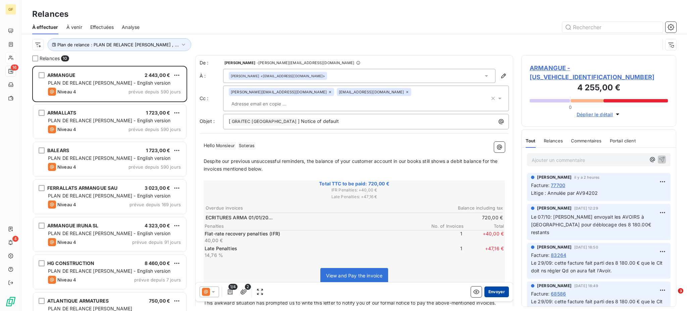
click at [490, 294] on button "Envoyer" at bounding box center [496, 291] width 24 height 11
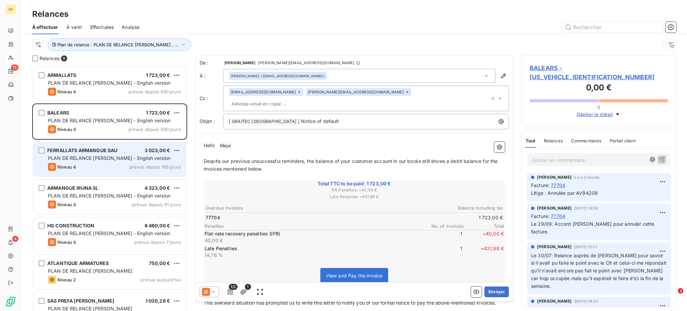
click at [105, 162] on div "FERRALLATS ARMANGUE SAU 3 023,00 € PLAN DE RELANCE GERALDINE - English version …" at bounding box center [109, 159] width 153 height 34
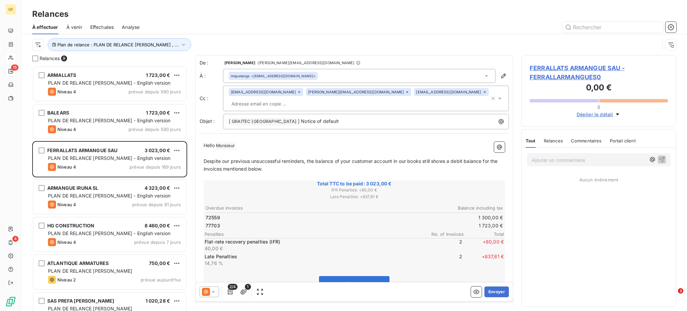
click at [483, 74] on icon at bounding box center [486, 75] width 7 height 7
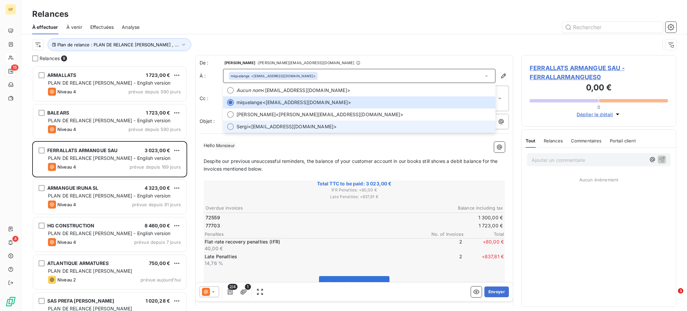
click at [232, 127] on div at bounding box center [230, 126] width 7 height 7
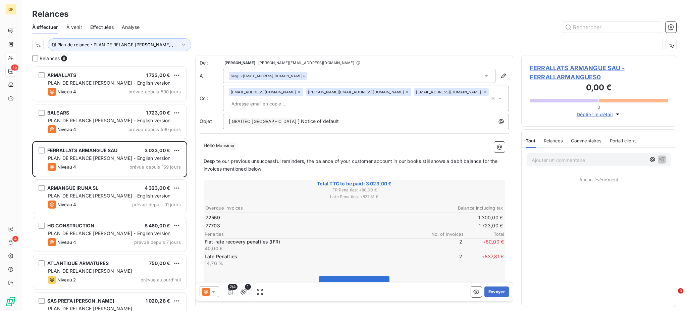
click at [298, 93] on icon at bounding box center [299, 92] width 2 height 2
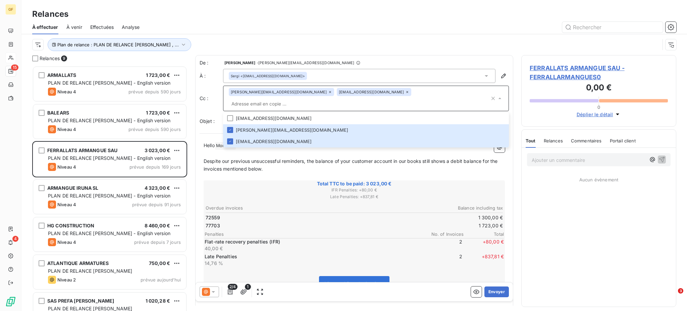
click at [405, 92] on icon at bounding box center [407, 92] width 4 height 4
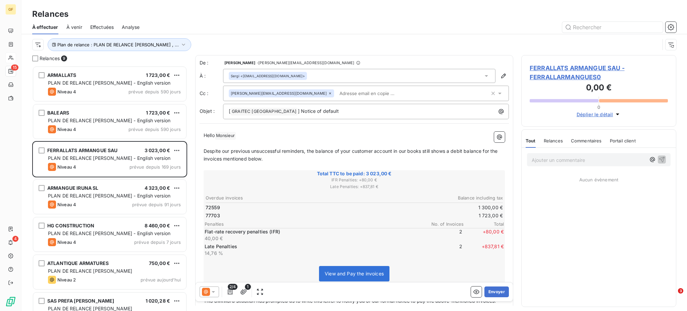
click at [496, 94] on icon at bounding box center [499, 93] width 7 height 7
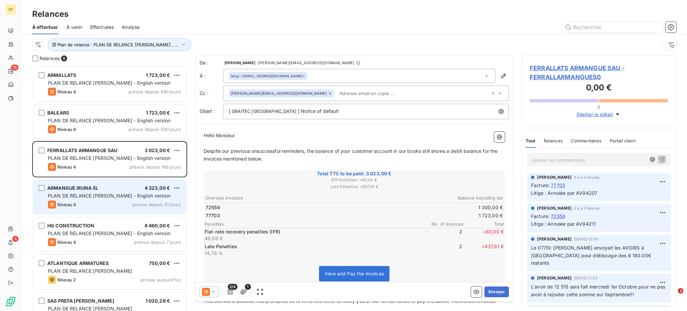
click at [77, 196] on span "PLAN DE RELANCE [PERSON_NAME] - English version" at bounding box center [109, 196] width 122 height 6
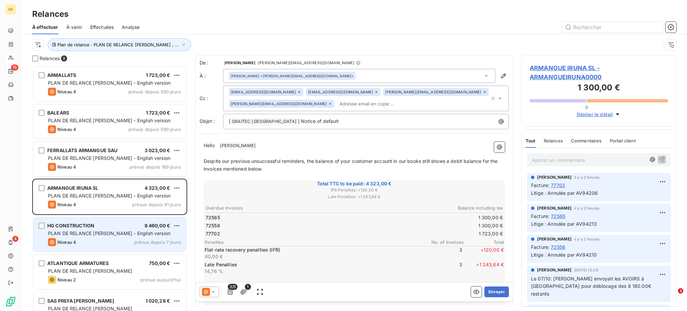
click at [93, 231] on span "PLAN DE RELANCE [PERSON_NAME] - English version" at bounding box center [109, 233] width 122 height 6
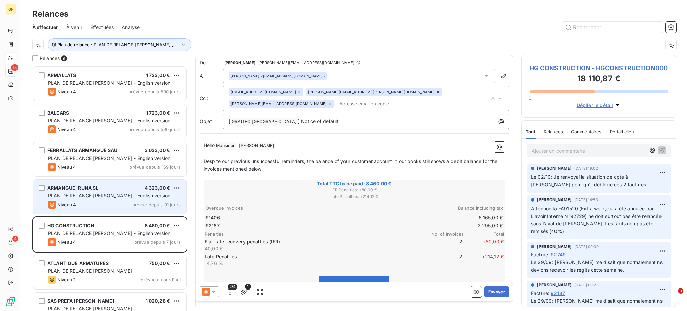
click at [82, 193] on span "PLAN DE RELANCE [PERSON_NAME] - English version" at bounding box center [109, 196] width 122 height 6
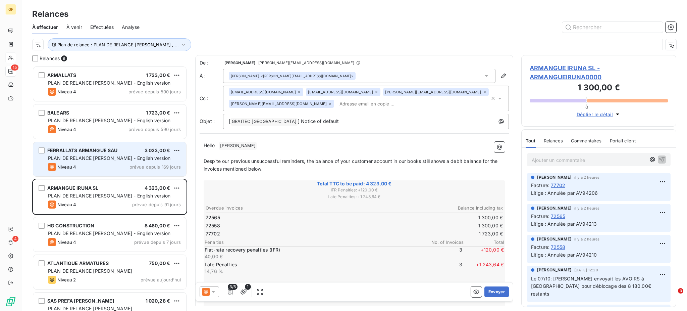
click at [93, 152] on span "FERRALLATS ARMANGUE SAU" at bounding box center [82, 150] width 70 height 6
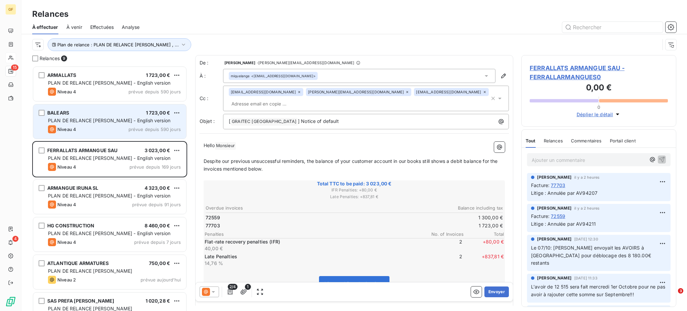
click at [99, 119] on span "PLAN DE RELANCE [PERSON_NAME] - English version" at bounding box center [109, 120] width 122 height 6
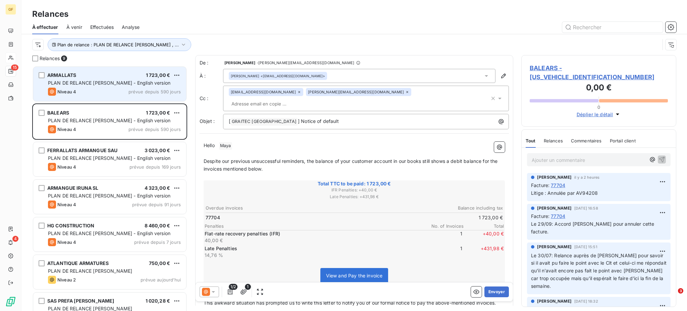
click at [103, 81] on span "PLAN DE RELANCE [PERSON_NAME] - English version" at bounding box center [109, 83] width 122 height 6
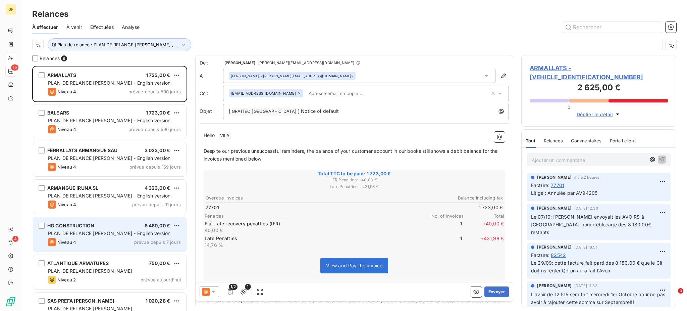
click at [104, 237] on div "HG CONSTRUCTION 8 460,00 € PLAN DE RELANCE GERALDINE - English version Niveau 4…" at bounding box center [109, 234] width 153 height 34
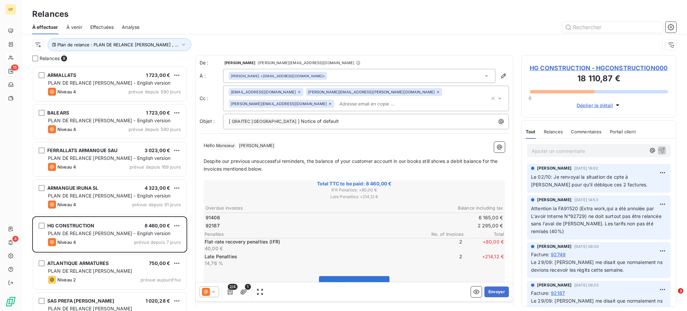
drag, startPoint x: 487, startPoint y: 293, endPoint x: 266, endPoint y: 197, distance: 240.7
click at [266, 197] on div "De : GERALDINE GARDAIS - geraldine.gardais@graitec.com À : Neo CHENG YAN <cheng…" at bounding box center [354, 180] width 318 height 250
click at [490, 289] on button "Envoyer" at bounding box center [496, 291] width 24 height 11
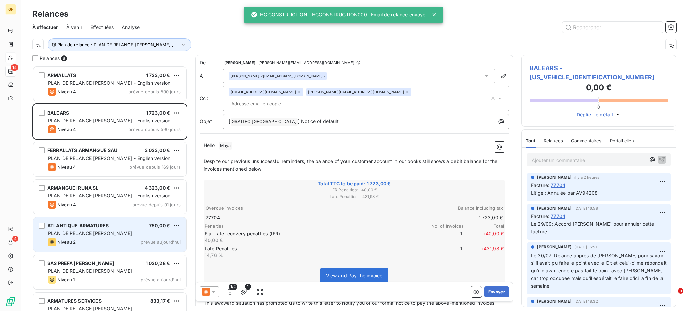
click at [111, 231] on span "PLAN DE RELANCE [PERSON_NAME]" at bounding box center [90, 233] width 84 height 6
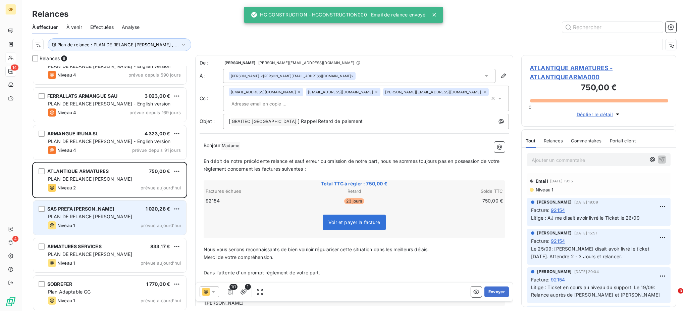
scroll to position [56, 0]
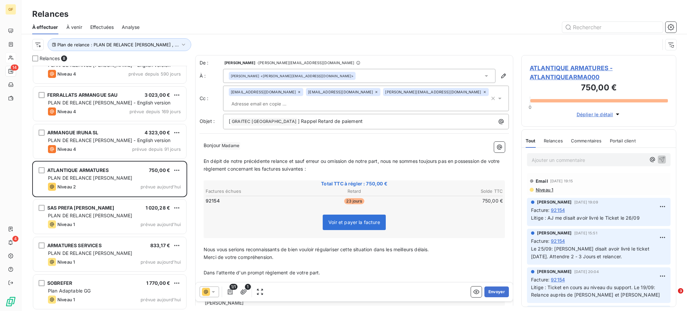
click at [546, 191] on span "Niveau 1" at bounding box center [544, 189] width 18 height 5
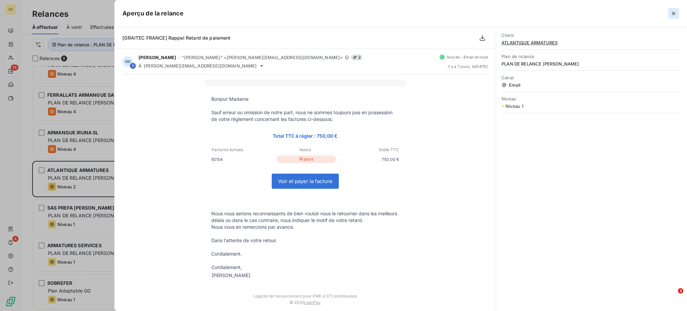
click at [673, 15] on icon "button" at bounding box center [673, 13] width 7 height 7
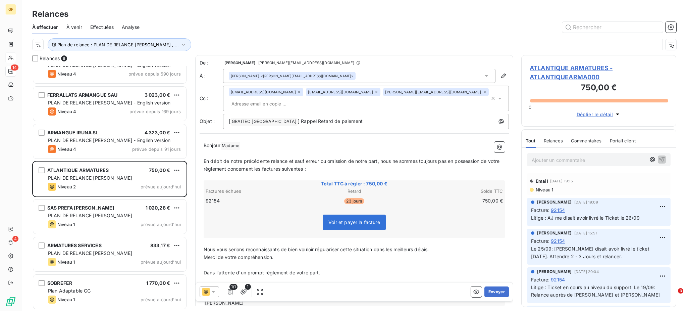
click at [375, 92] on icon at bounding box center [376, 92] width 2 height 2
click at [491, 293] on button "Envoyer" at bounding box center [496, 291] width 24 height 11
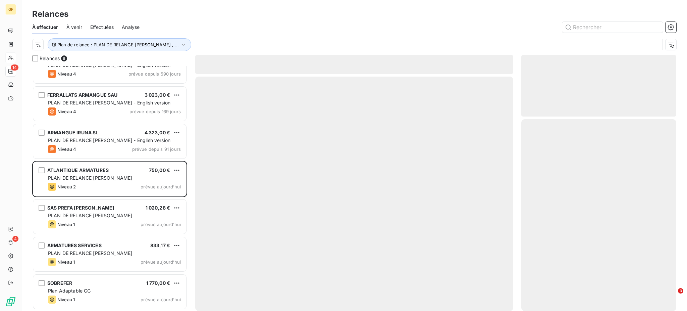
scroll to position [18, 0]
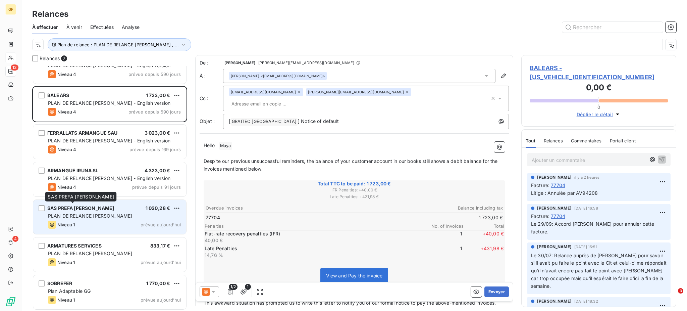
click at [85, 209] on span "SAS PREFA GALLAUD" at bounding box center [80, 208] width 67 height 6
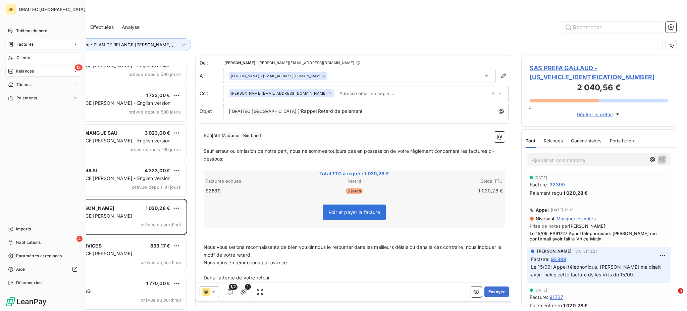
click at [29, 43] on span "Factures" at bounding box center [24, 44] width 17 height 6
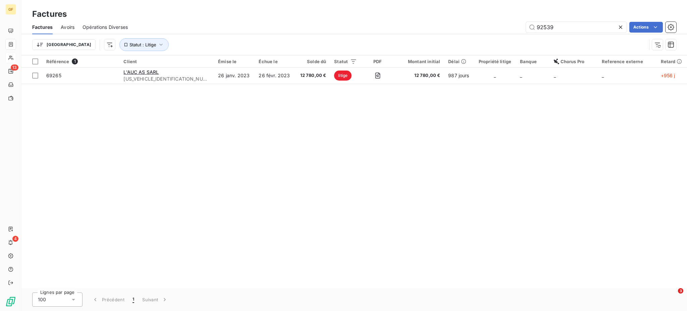
type input "92539"
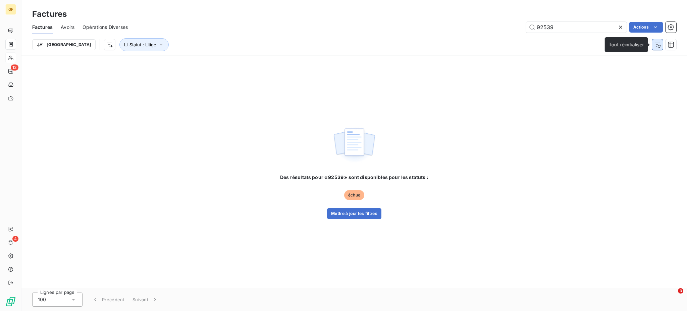
click at [658, 46] on icon "button" at bounding box center [657, 44] width 7 height 7
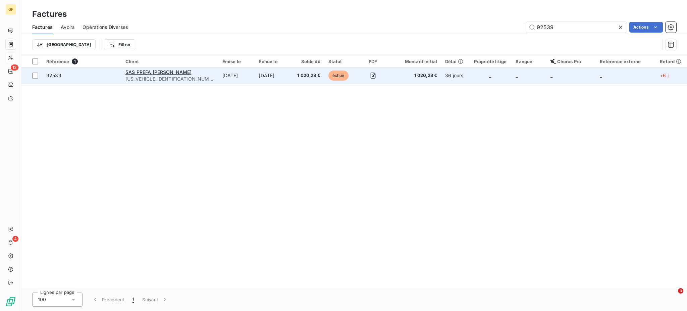
click at [164, 77] on span "PREFAGAL000000000" at bounding box center [169, 78] width 89 height 7
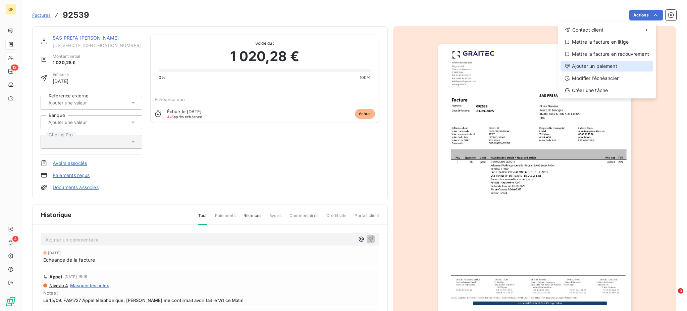
click at [616, 64] on div "Ajouter un paiement" at bounding box center [607, 66] width 93 height 11
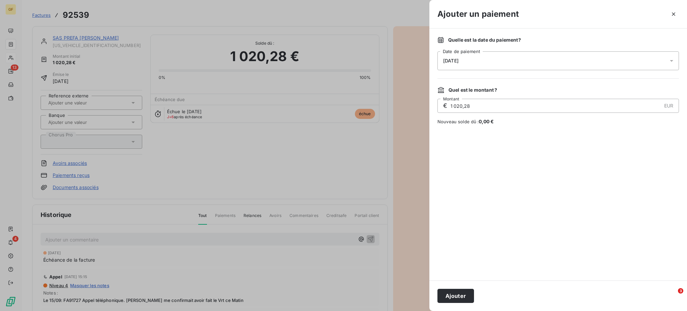
click at [673, 59] on icon at bounding box center [671, 60] width 7 height 7
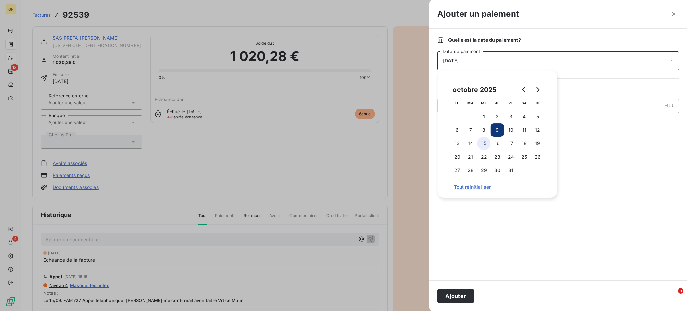
click at [484, 143] on button "15" at bounding box center [483, 143] width 13 height 13
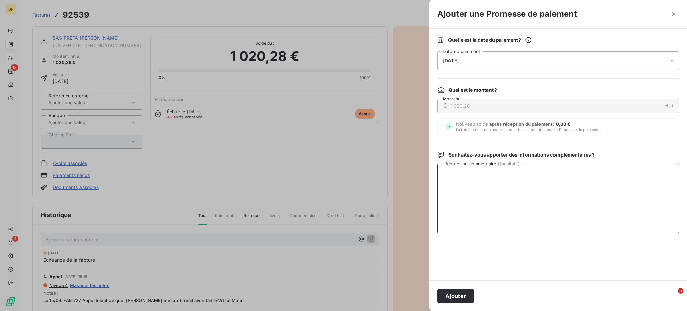
click at [580, 181] on textarea "Ajouter un commentaire ( facultatif )" at bounding box center [558, 198] width 242 height 70
type textarea "Confirmation du Clt pour paiement au 15/10/2025"
click at [453, 296] on button "Ajouter" at bounding box center [455, 296] width 37 height 14
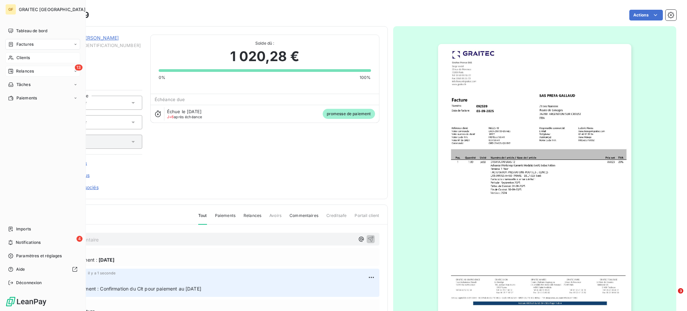
click at [27, 67] on div "13 Relances" at bounding box center [42, 71] width 75 height 11
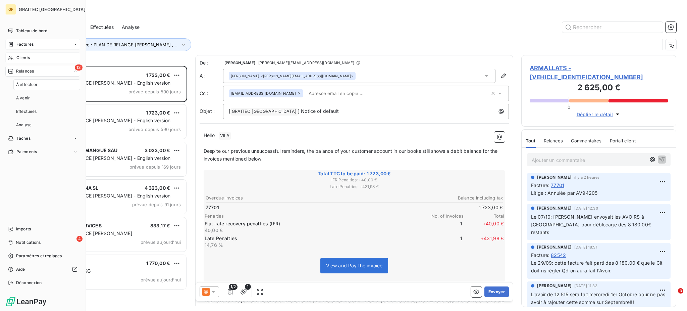
scroll to position [238, 148]
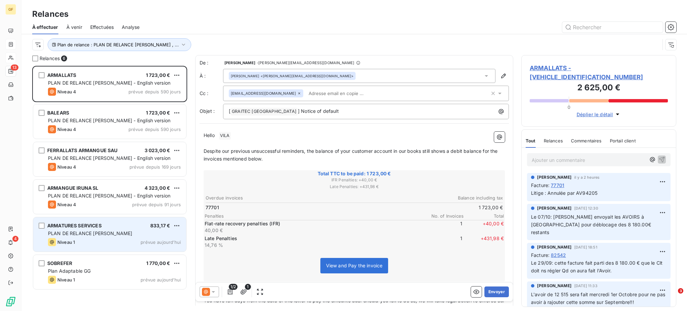
click at [83, 233] on span "PLAN DE RELANCE [PERSON_NAME]" at bounding box center [90, 233] width 84 height 6
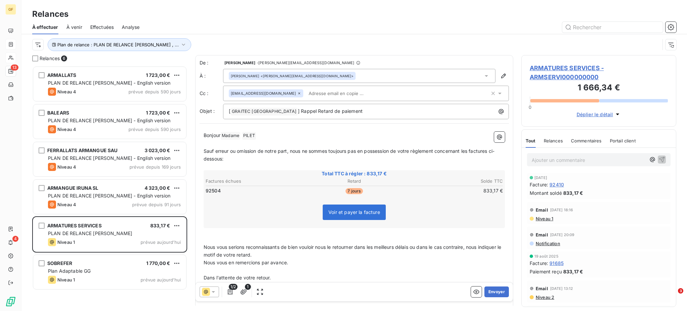
click at [297, 92] on icon at bounding box center [299, 93] width 4 height 4
click at [492, 291] on button "Envoyer" at bounding box center [496, 291] width 24 height 11
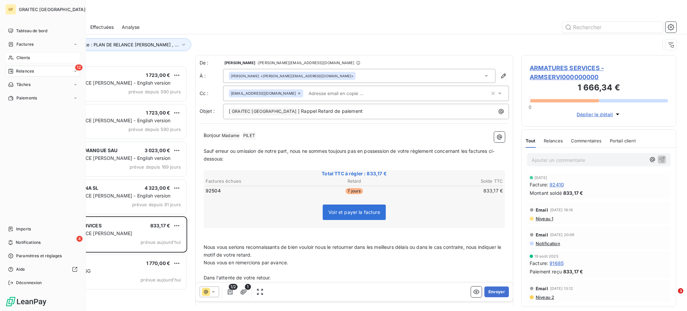
click at [21, 57] on span "Clients" at bounding box center [22, 58] width 13 height 6
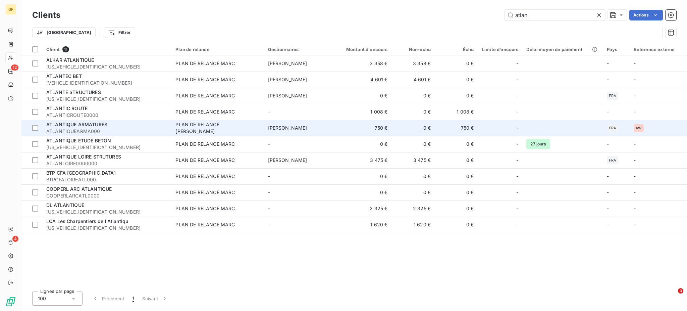
type input "atlan"
click at [73, 127] on span "ATLANTIQUE ARMATURES" at bounding box center [76, 124] width 61 height 6
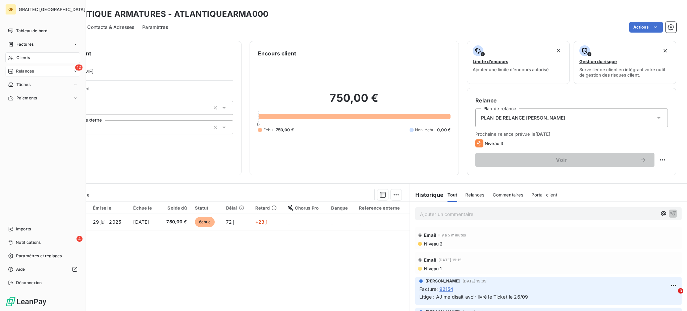
click at [26, 70] on span "Relances" at bounding box center [25, 71] width 18 height 6
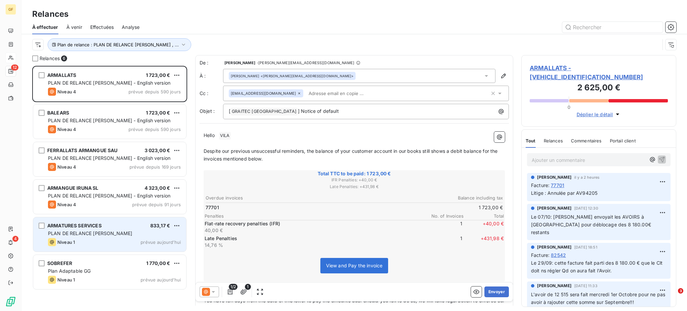
scroll to position [238, 148]
click at [113, 227] on div "ARMATURES SERVICES 833,17 €" at bounding box center [114, 225] width 133 height 6
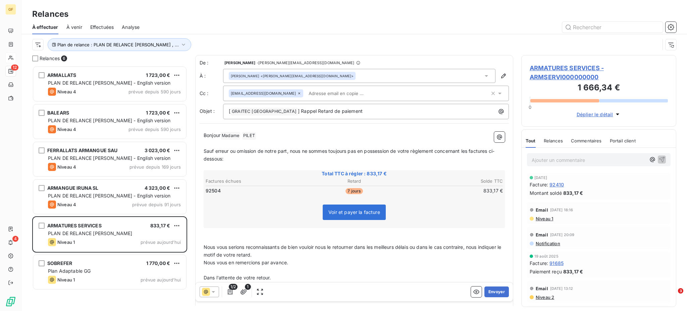
click at [297, 92] on icon at bounding box center [299, 93] width 4 height 4
click at [486, 293] on button "Envoyer" at bounding box center [496, 291] width 24 height 11
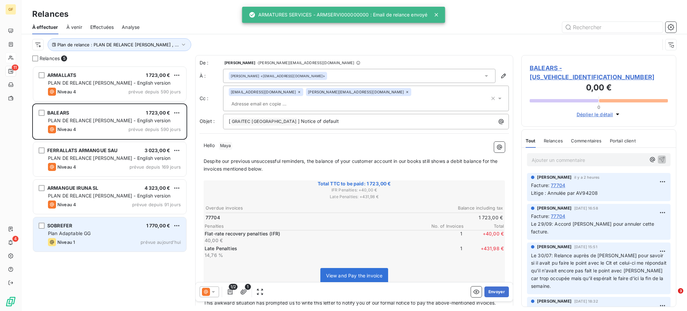
click at [129, 228] on div "SOBREFER 1 770,00 € Plan Adaptable GG Niveau 1 prévue [DATE]" at bounding box center [109, 234] width 153 height 34
